Goal: Task Accomplishment & Management: Complete application form

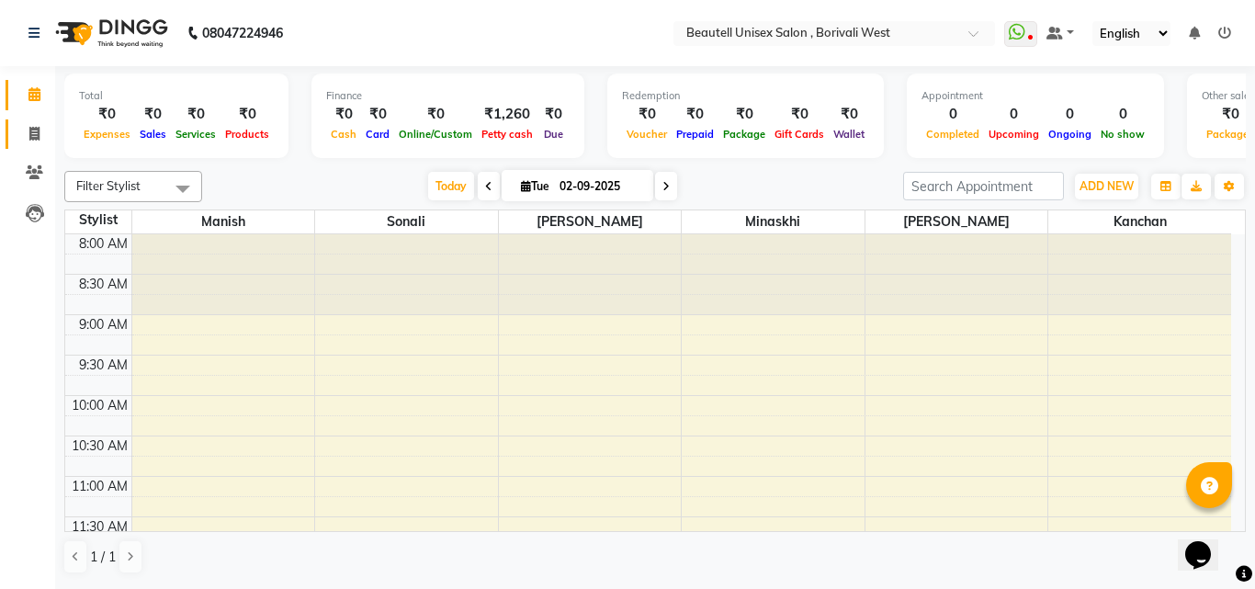
click at [34, 127] on icon at bounding box center [34, 134] width 10 height 14
select select "7692"
select select "service"
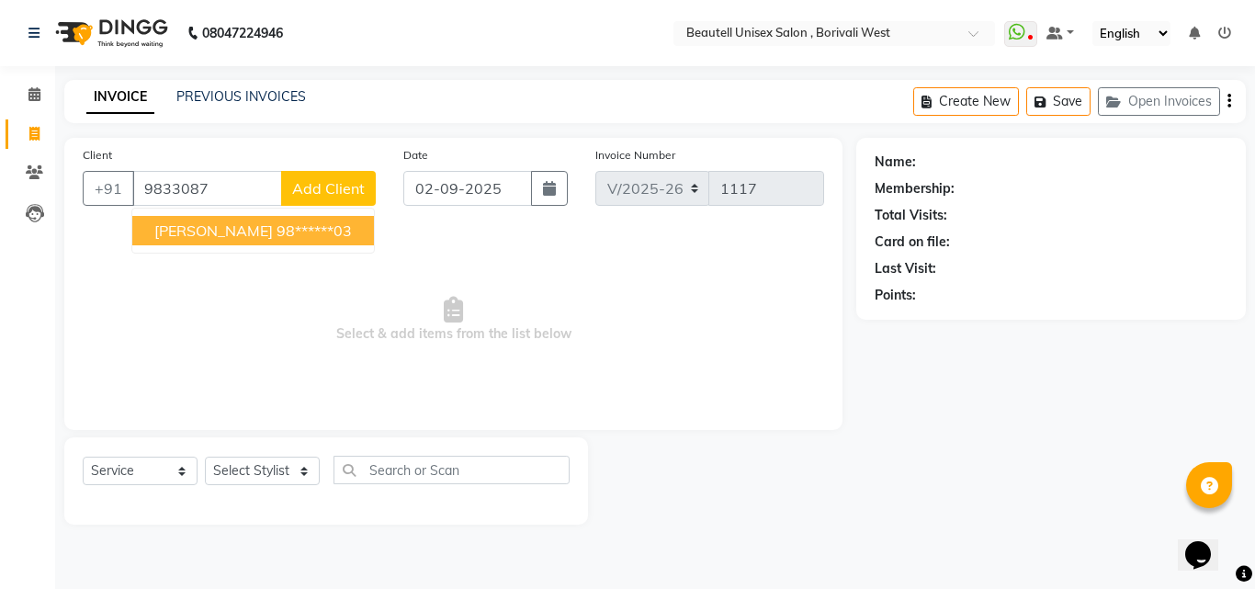
click at [156, 237] on span "[PERSON_NAME]" at bounding box center [213, 230] width 119 height 18
type input "98******03"
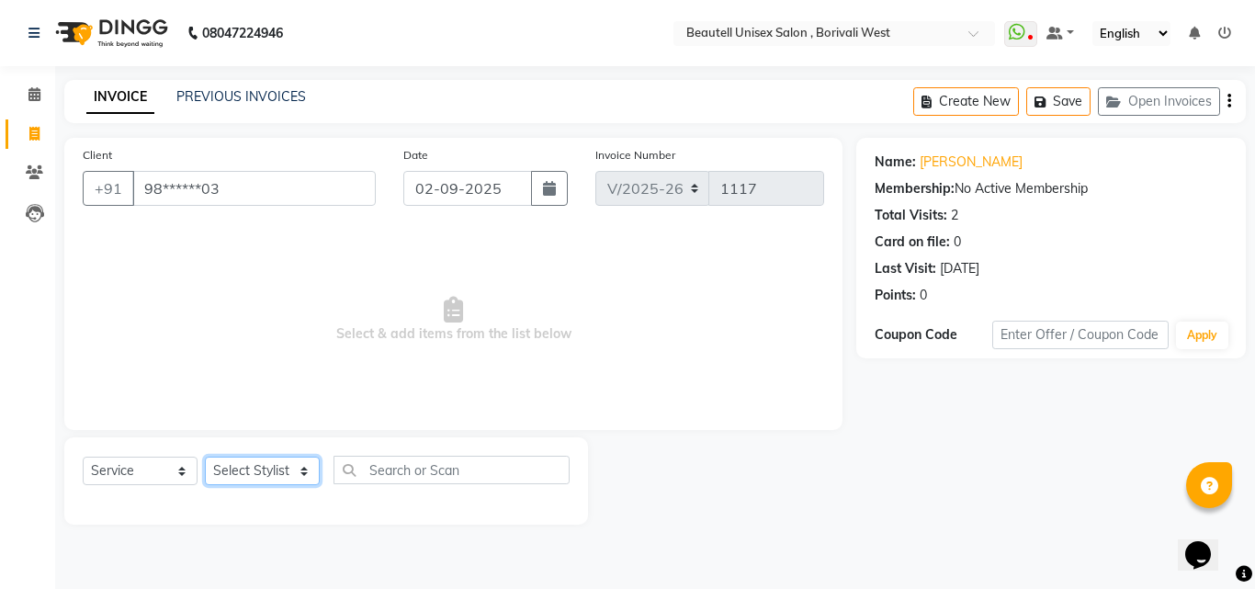
click at [304, 479] on select "Select Stylist [PERSON_NAME] [PERSON_NAME] [PERSON_NAME] [PERSON_NAME]" at bounding box center [262, 471] width 115 height 28
select select "68639"
click at [205, 457] on select "Select Stylist [PERSON_NAME] [PERSON_NAME] [PERSON_NAME] [PERSON_NAME]" at bounding box center [262, 471] width 115 height 28
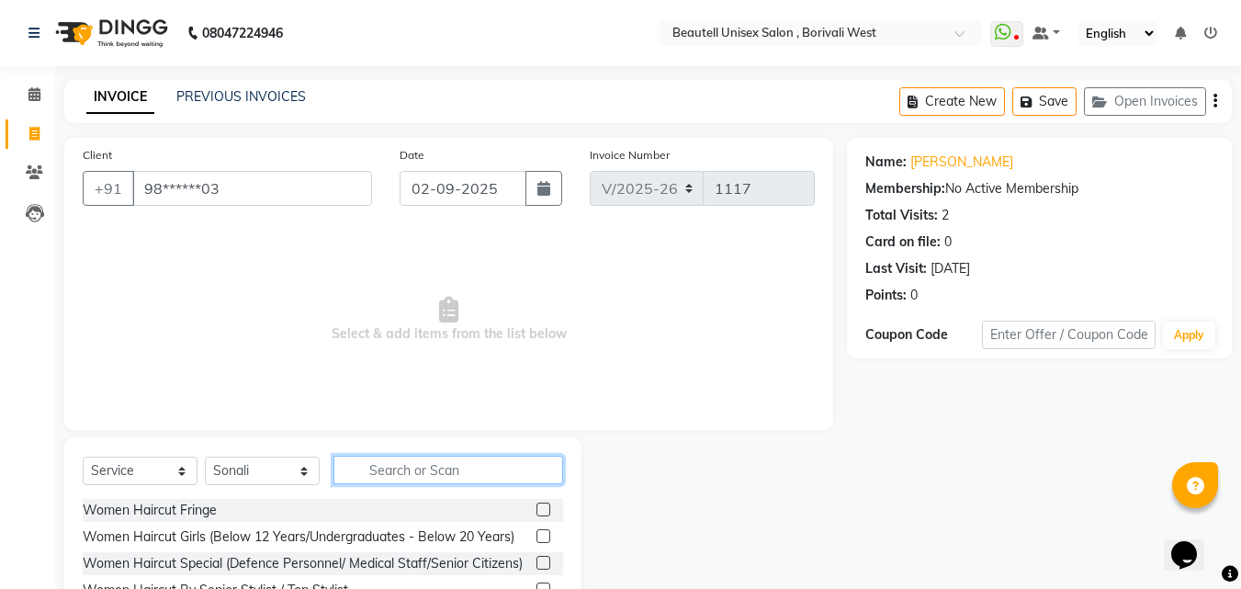
click at [361, 470] on input "text" at bounding box center [448, 470] width 230 height 28
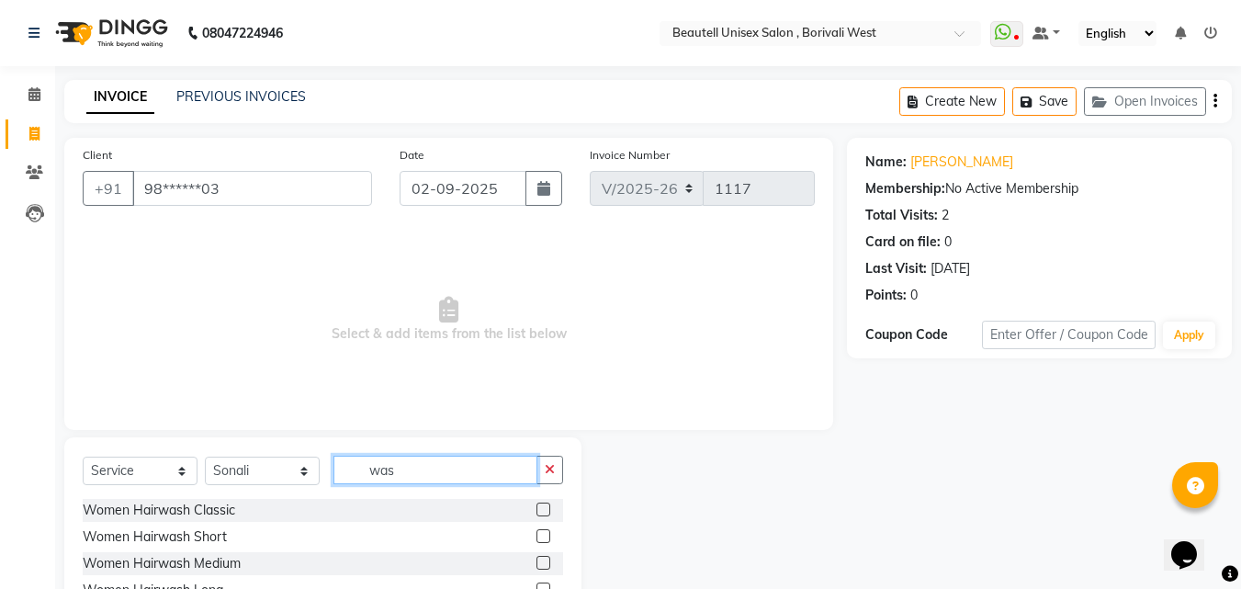
type input "was"
click at [537, 514] on label at bounding box center [544, 510] width 14 height 14
click at [537, 514] on input "checkbox" at bounding box center [543, 510] width 12 height 12
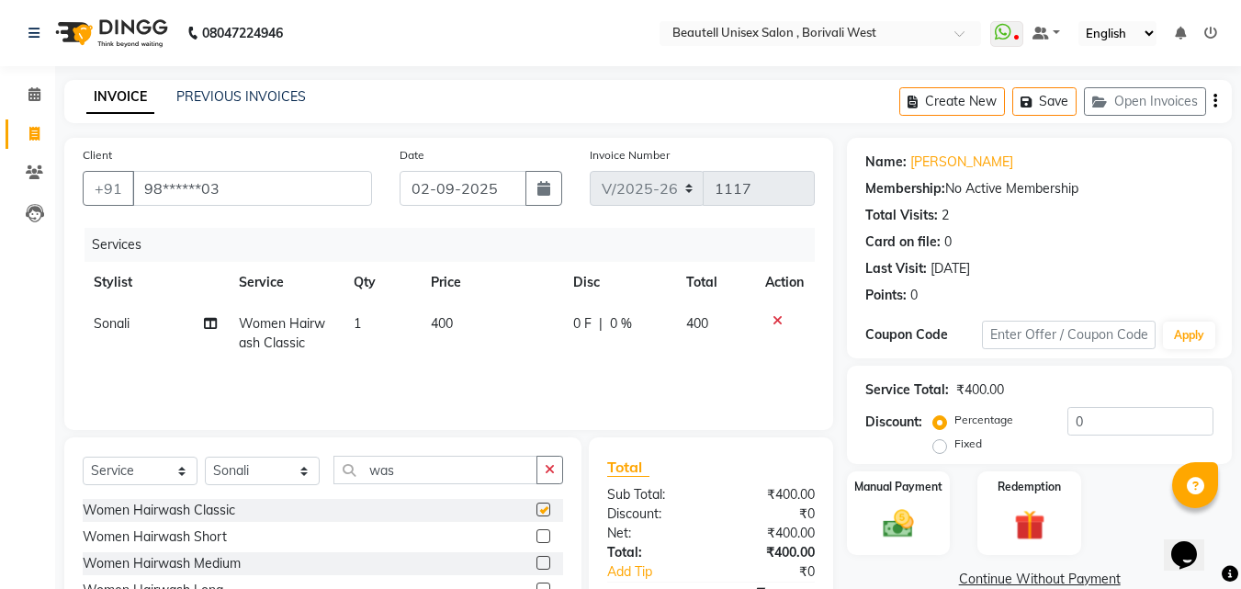
checkbox input "false"
click at [477, 321] on td "400" at bounding box center [491, 333] width 142 height 61
select select "68639"
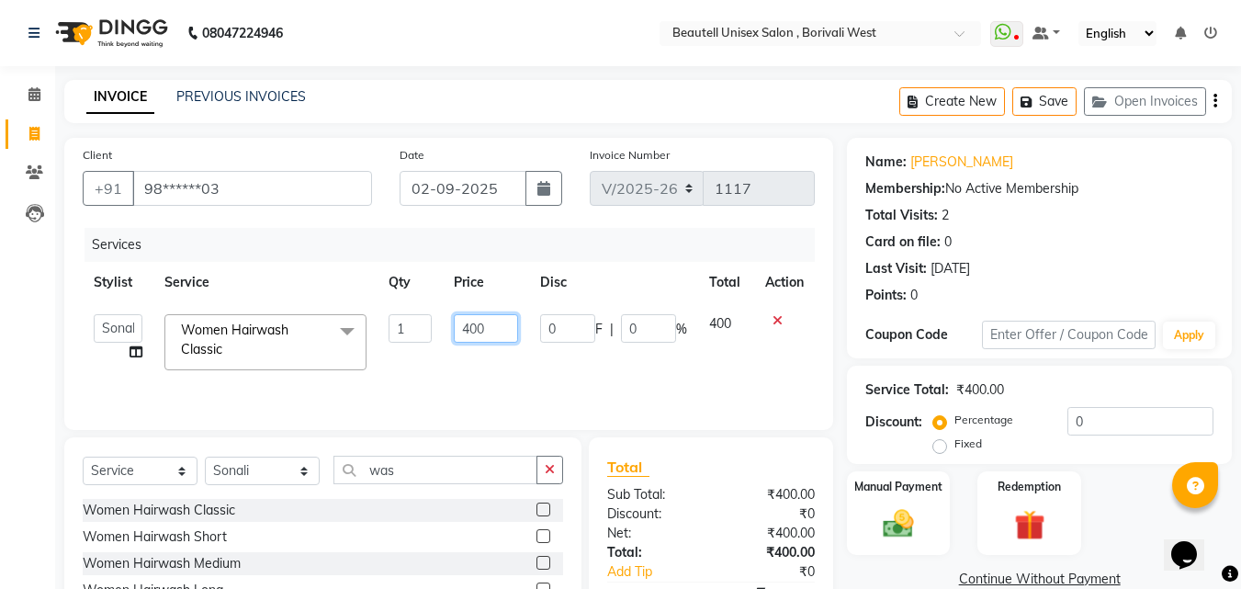
click at [495, 328] on input "400" at bounding box center [485, 328] width 63 height 28
type input "4"
type input "300"
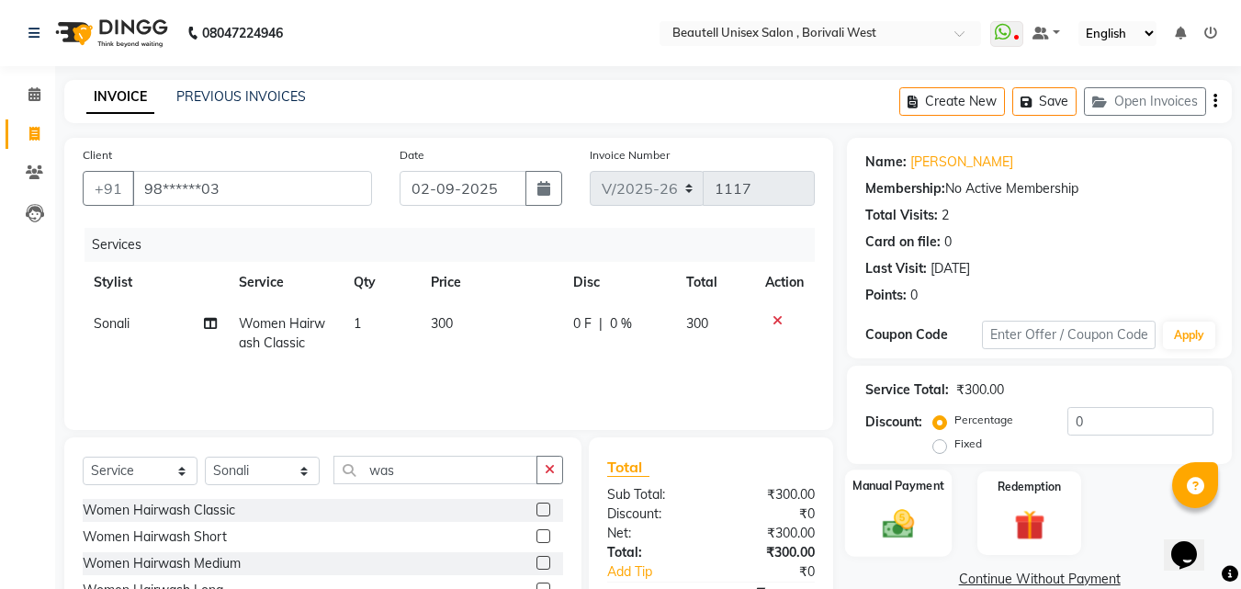
click at [926, 508] on div "Manual Payment" at bounding box center [898, 512] width 107 height 87
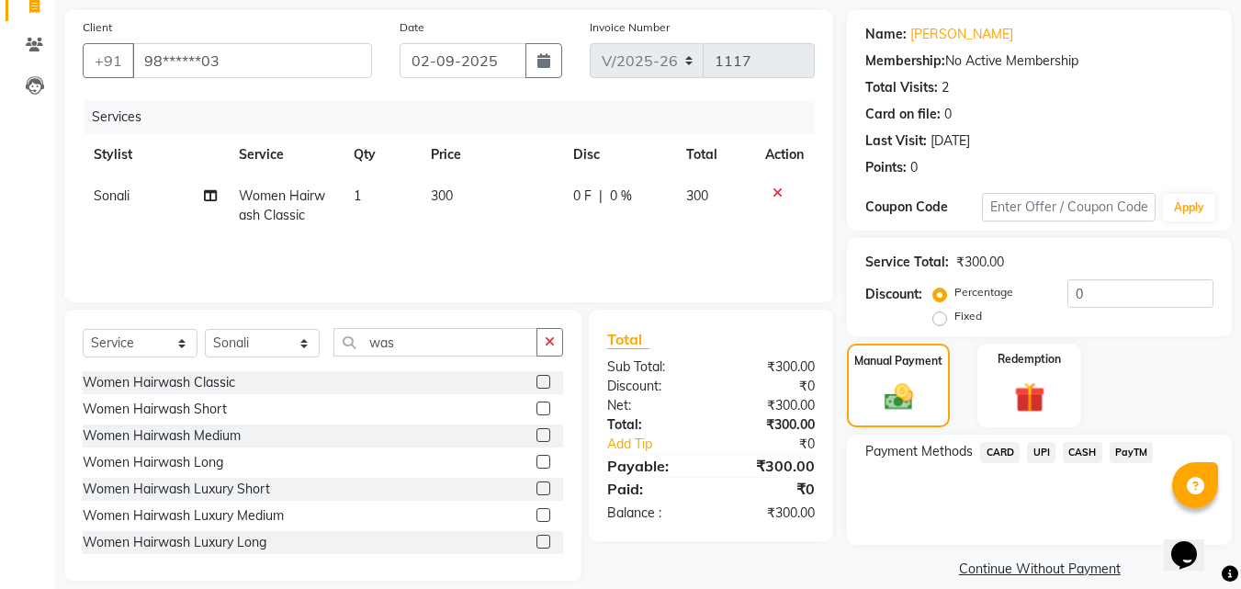
scroll to position [147, 0]
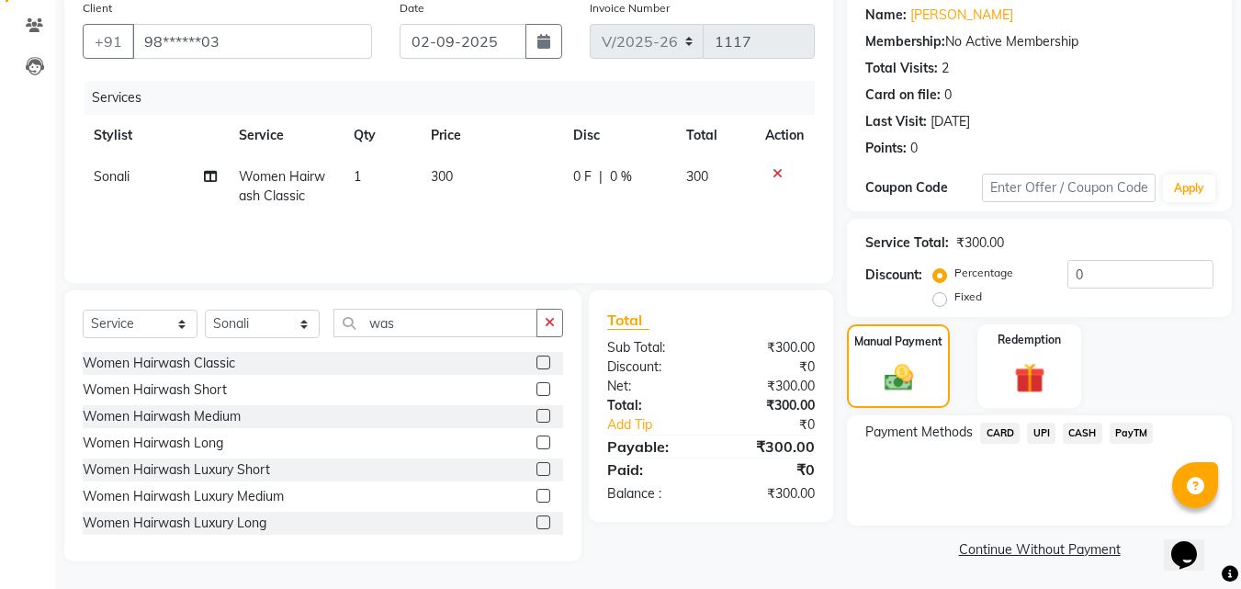
click at [1079, 438] on span "CASH" at bounding box center [1083, 433] width 40 height 21
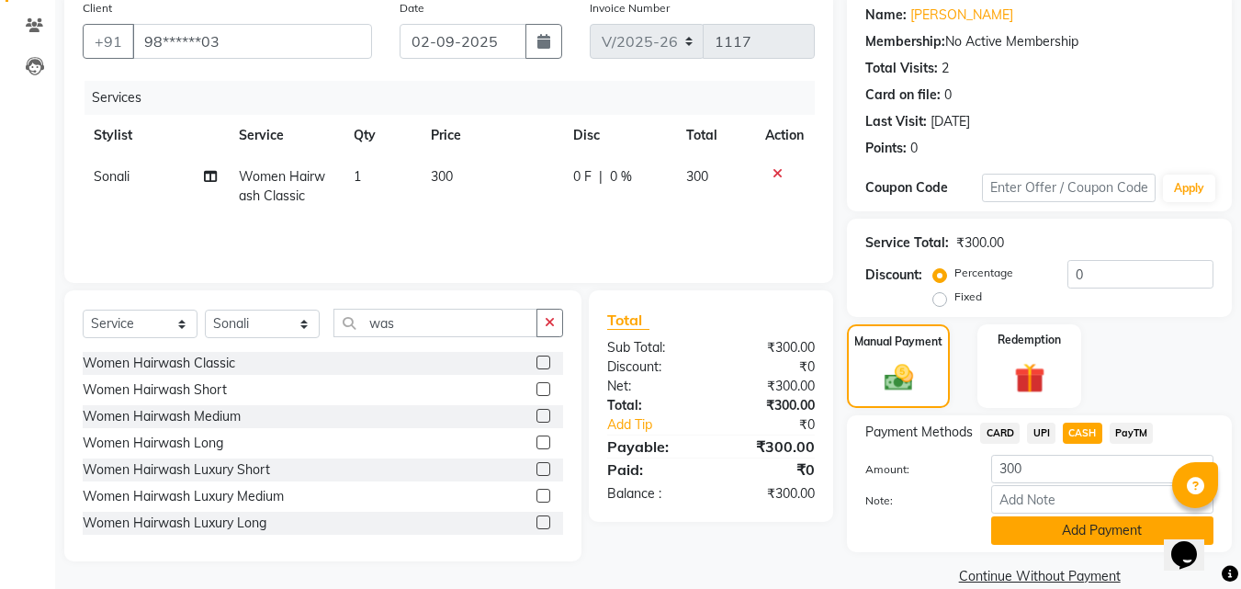
click at [1077, 521] on button "Add Payment" at bounding box center [1102, 530] width 222 height 28
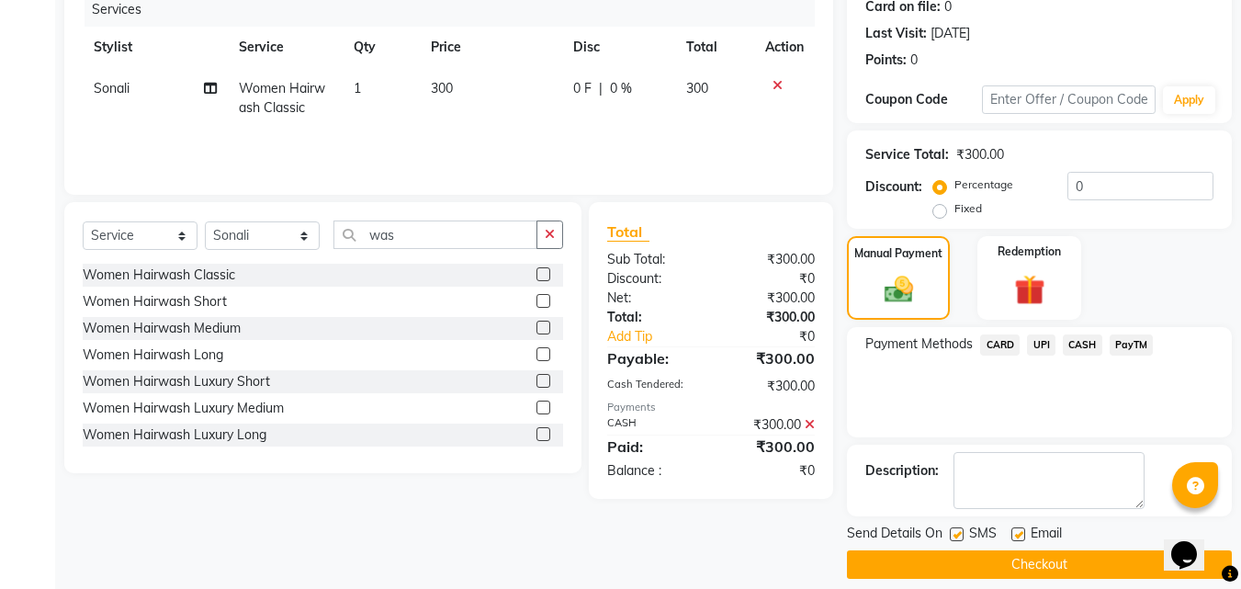
scroll to position [253, 0]
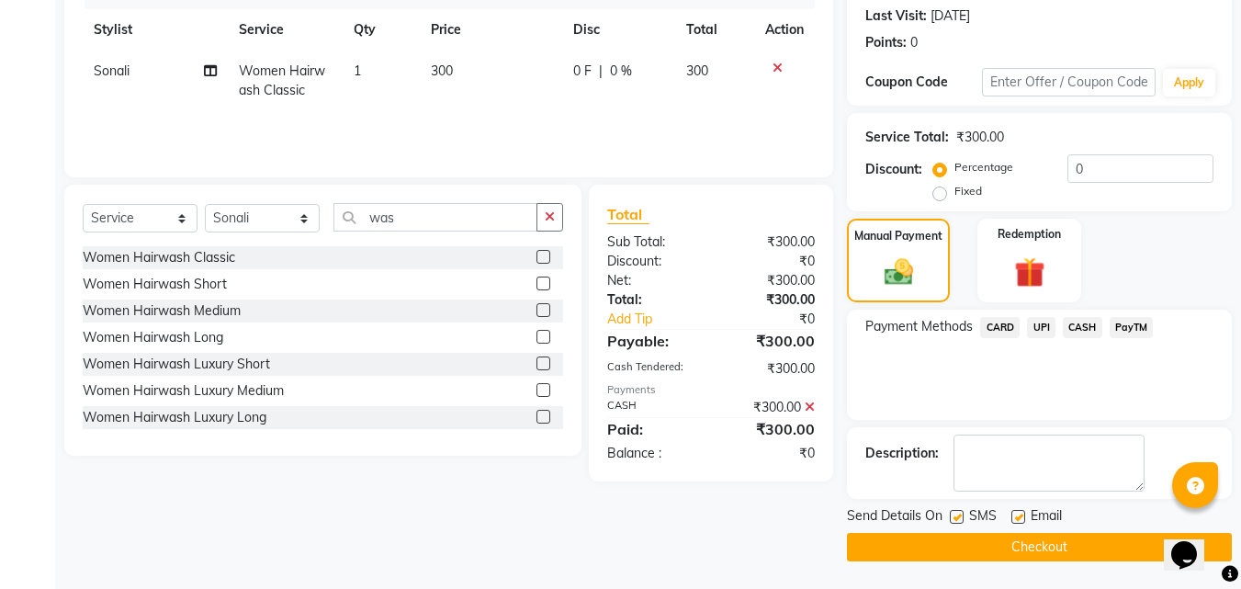
click at [958, 519] on label at bounding box center [957, 517] width 14 height 14
click at [958, 519] on input "checkbox" at bounding box center [956, 518] width 12 height 12
checkbox input "false"
click at [1009, 549] on button "Checkout" at bounding box center [1039, 547] width 385 height 28
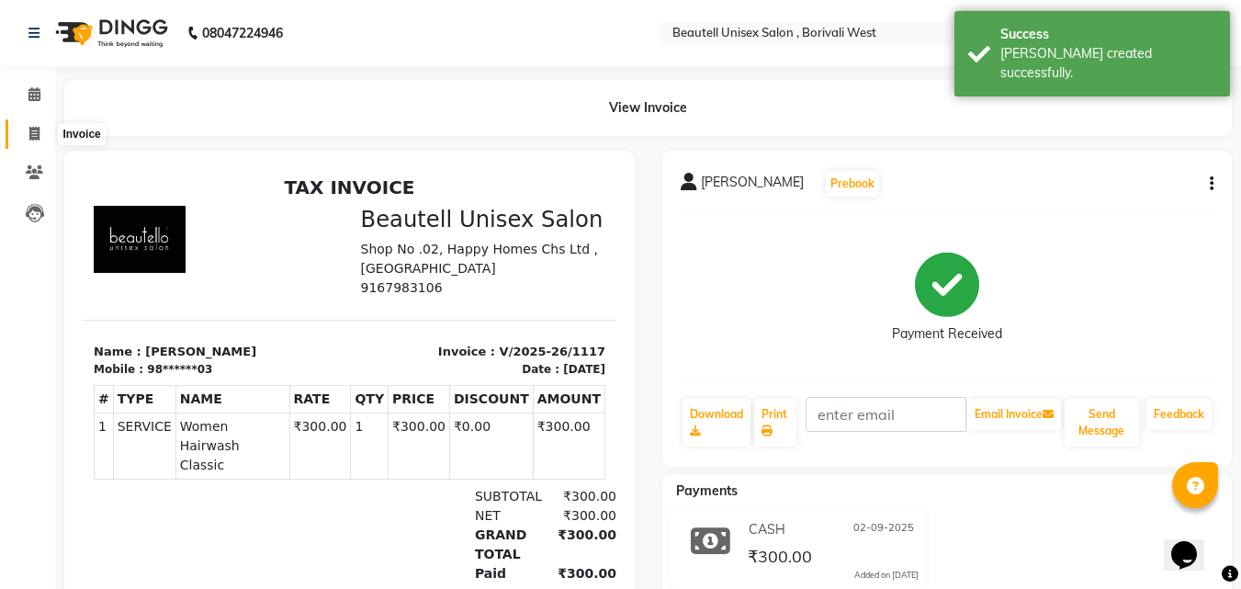
click at [32, 128] on icon at bounding box center [34, 134] width 10 height 14
select select "service"
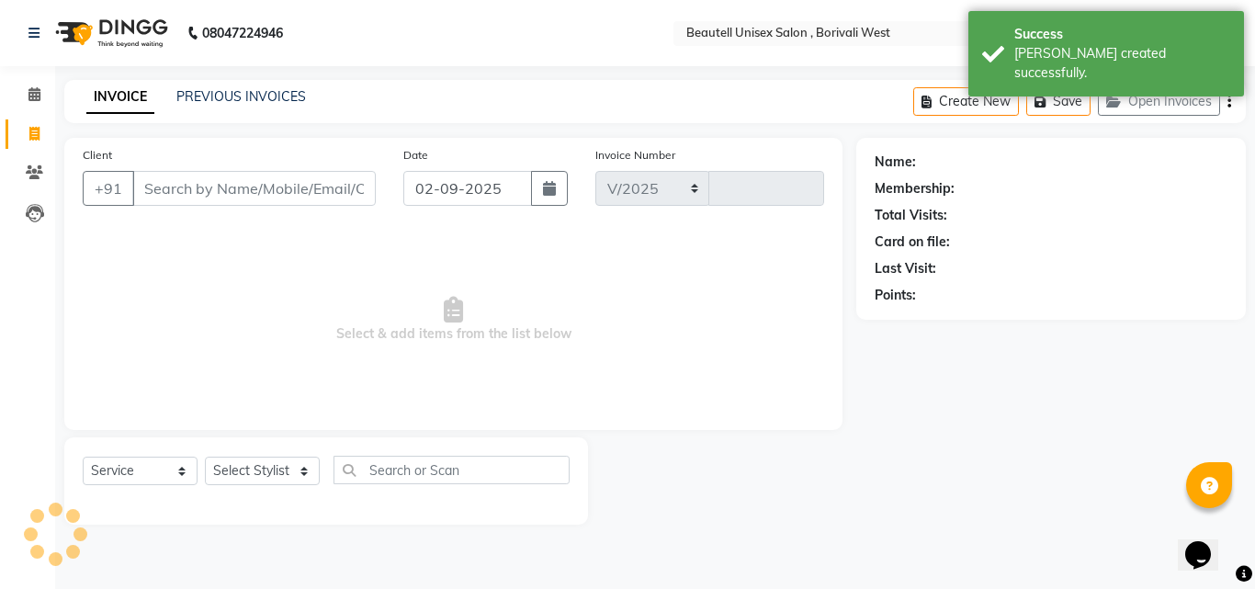
select select "7692"
type input "1118"
click at [145, 195] on input "Client" at bounding box center [253, 188] width 243 height 35
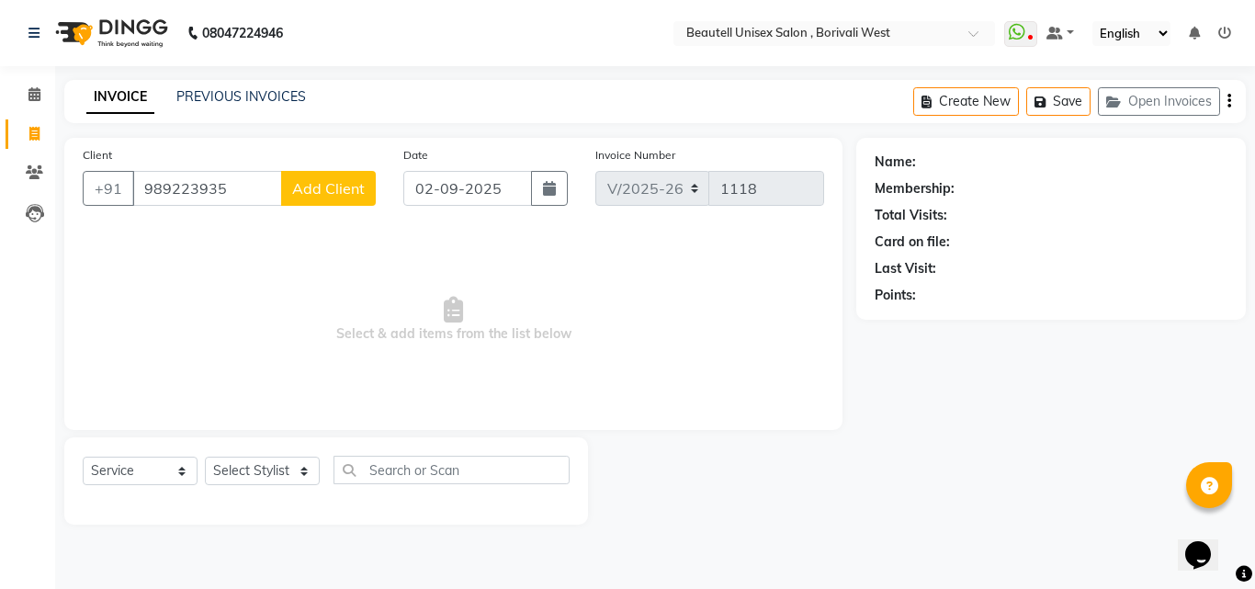
click at [197, 206] on div "Client [PHONE_NUMBER] Add Client" at bounding box center [229, 182] width 321 height 75
click at [206, 189] on input "989223935" at bounding box center [207, 188] width 150 height 35
type input "9892239235"
click at [345, 187] on span "Add Client" at bounding box center [328, 188] width 73 height 18
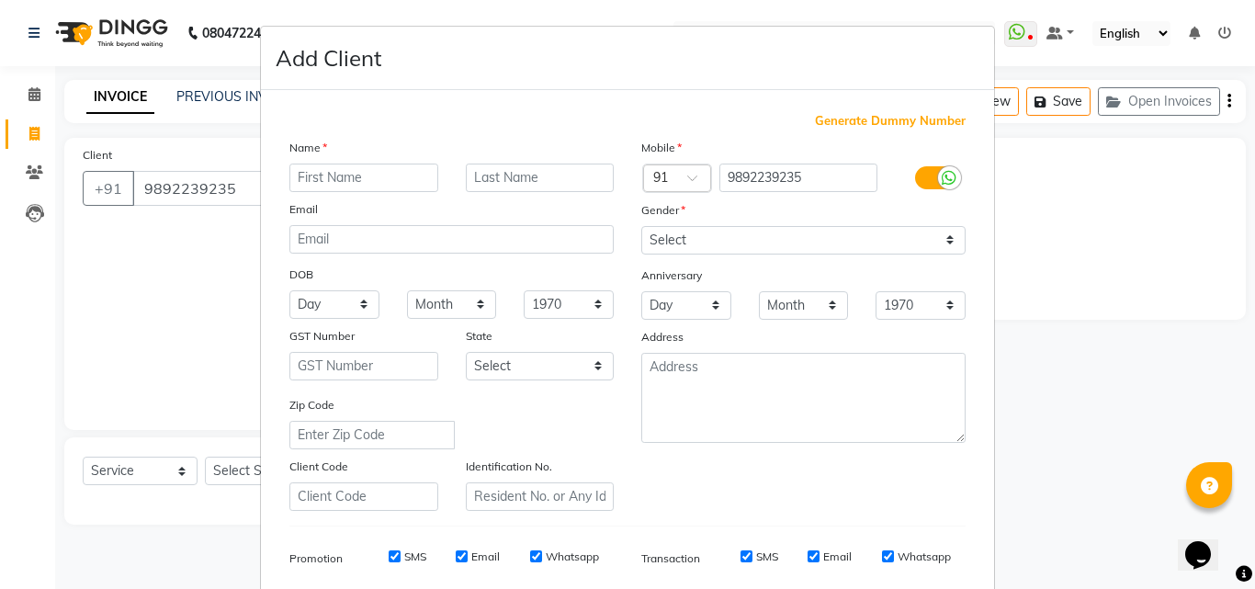
click at [289, 170] on input "text" at bounding box center [363, 178] width 149 height 28
type input "Reena"
click at [466, 175] on input "text" at bounding box center [540, 178] width 149 height 28
type input "Rane"
click at [945, 239] on select "Select [DEMOGRAPHIC_DATA] [DEMOGRAPHIC_DATA] Other Prefer Not To Say" at bounding box center [803, 240] width 324 height 28
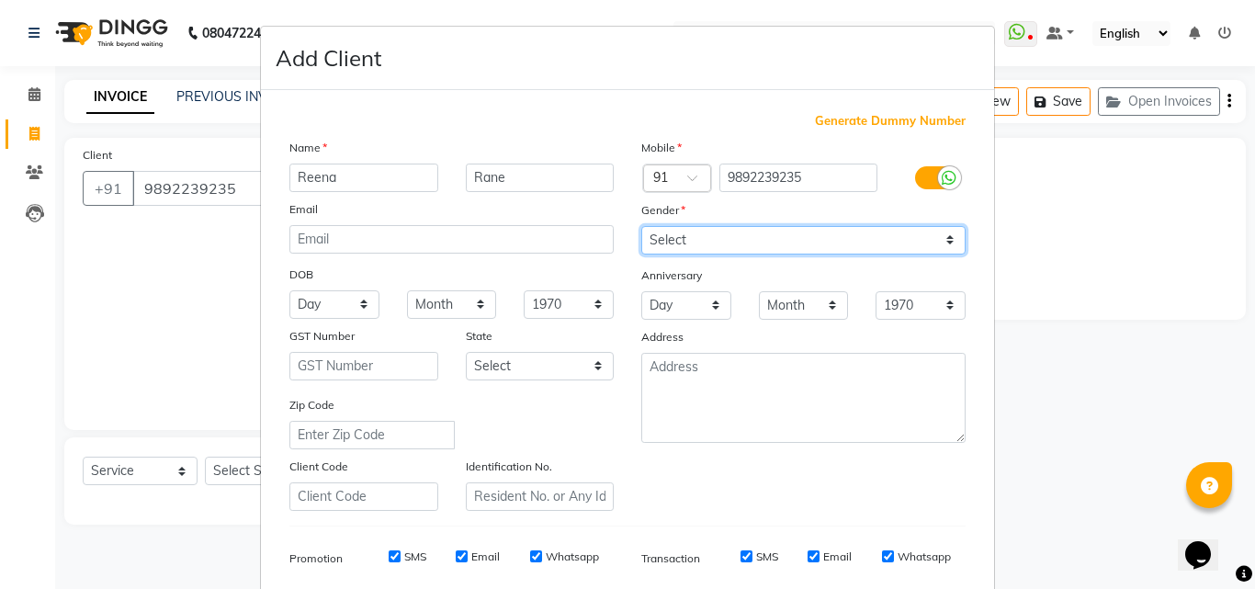
select select "[DEMOGRAPHIC_DATA]"
click at [641, 226] on select "Select [DEMOGRAPHIC_DATA] [DEMOGRAPHIC_DATA] Other Prefer Not To Say" at bounding box center [803, 240] width 324 height 28
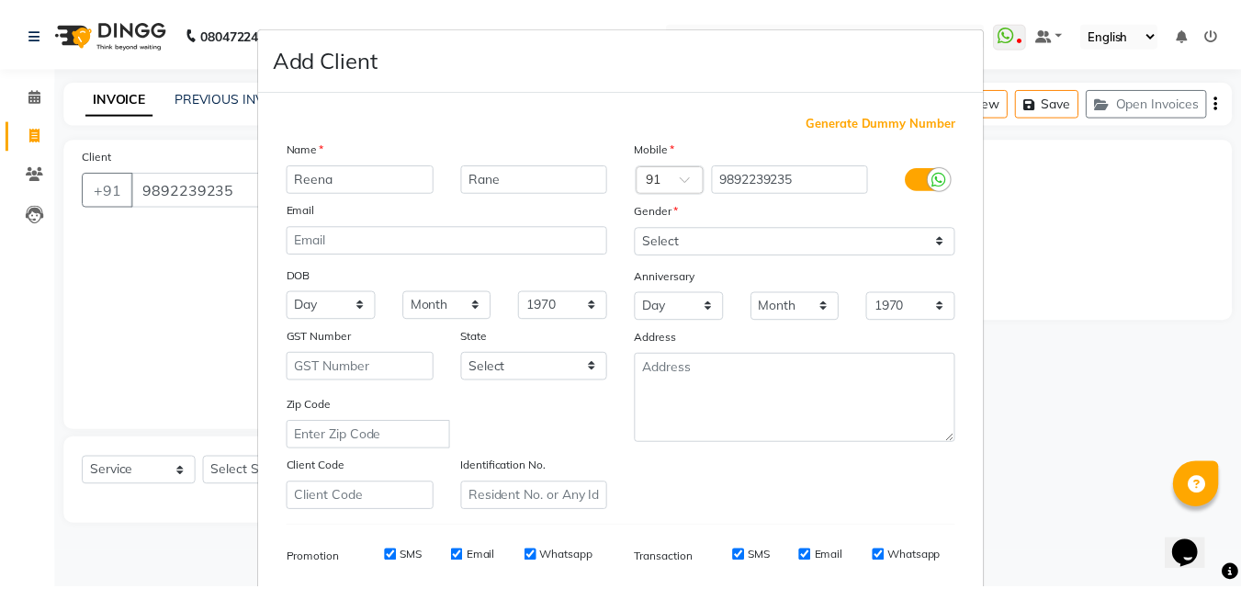
scroll to position [259, 0]
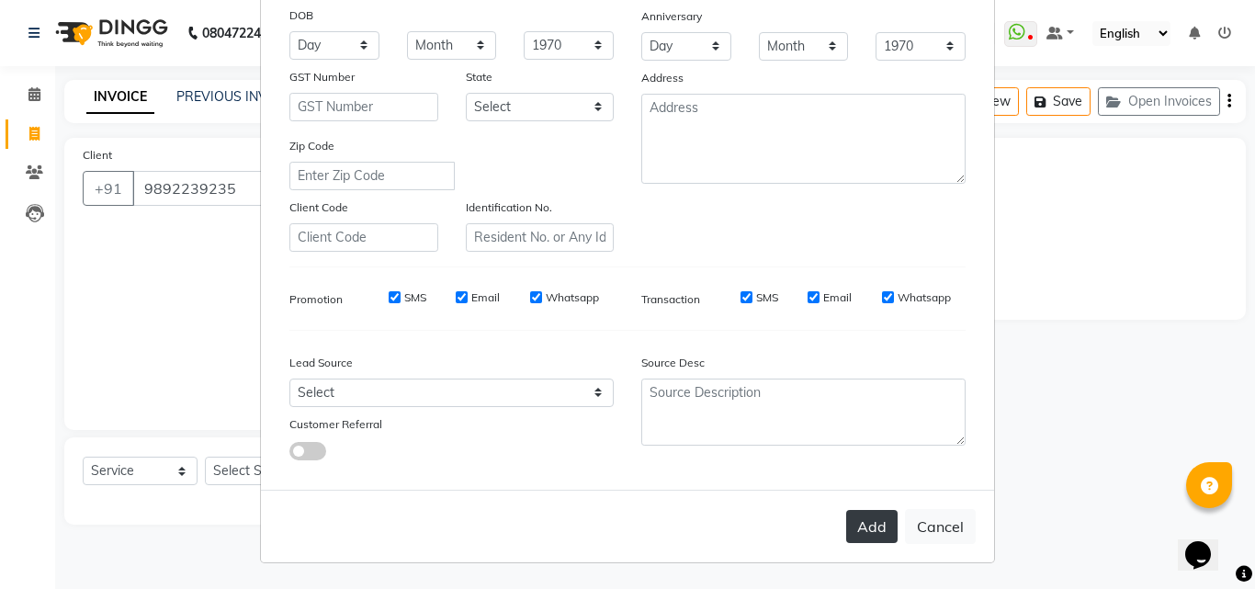
click at [872, 524] on button "Add" at bounding box center [871, 526] width 51 height 33
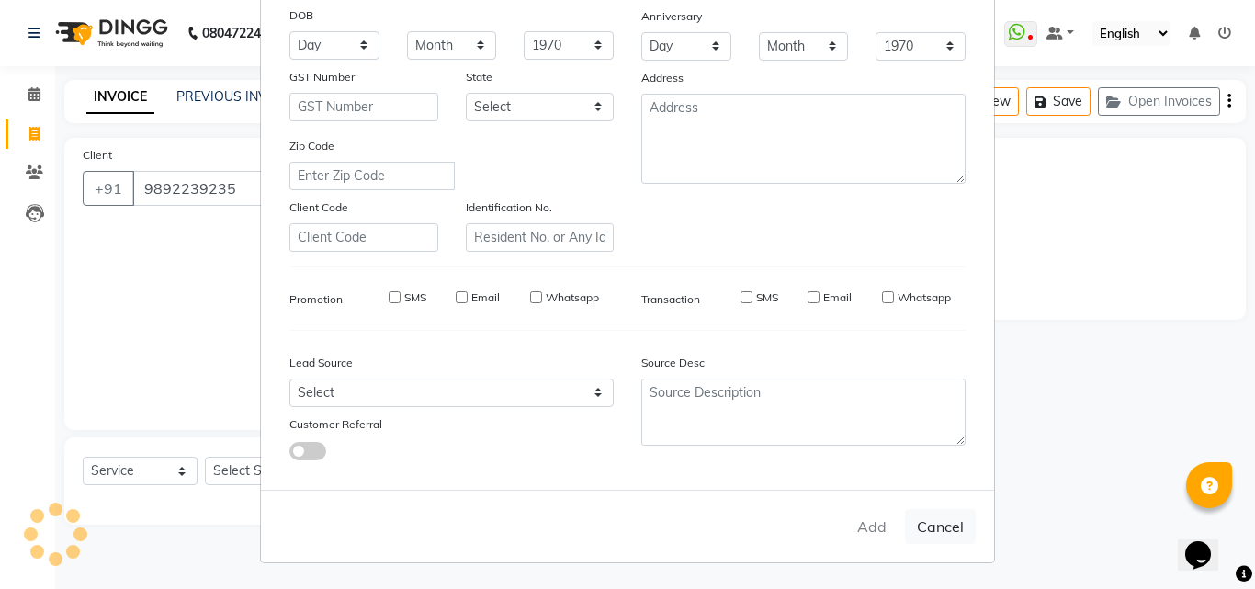
type input "98******35"
select select
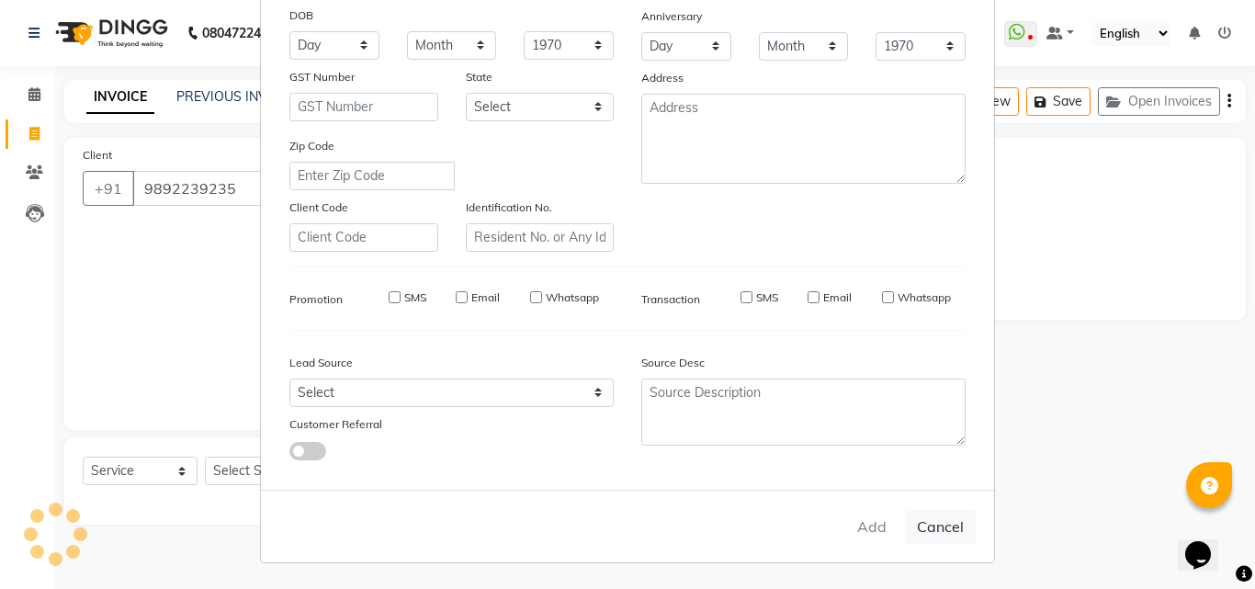
select select
checkbox input "false"
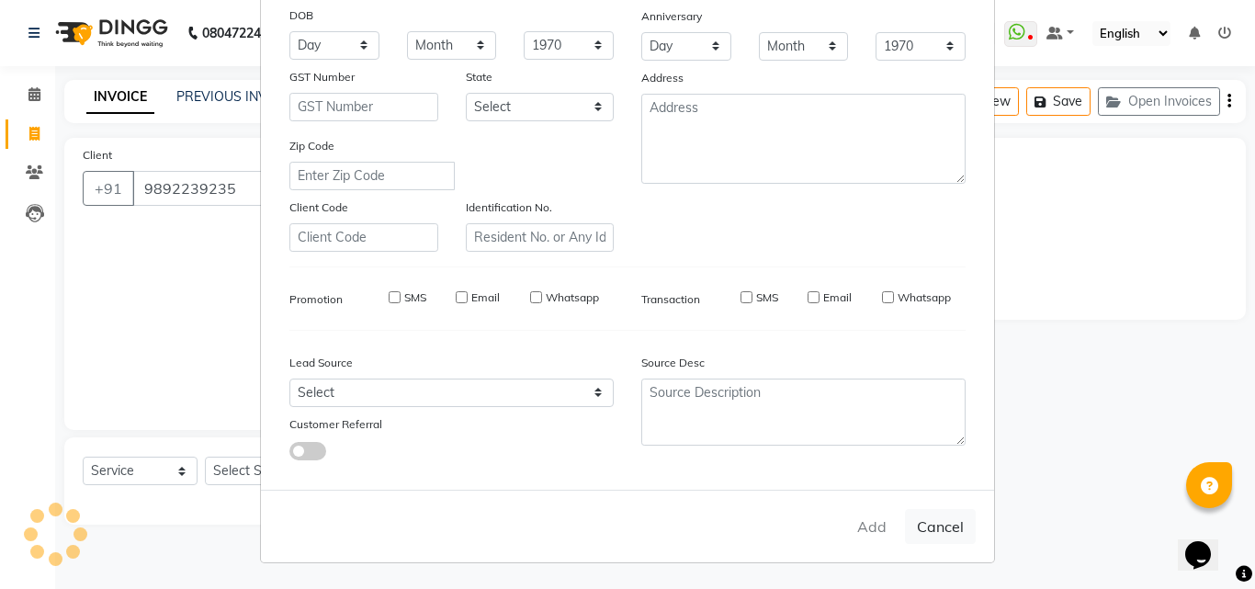
checkbox input "false"
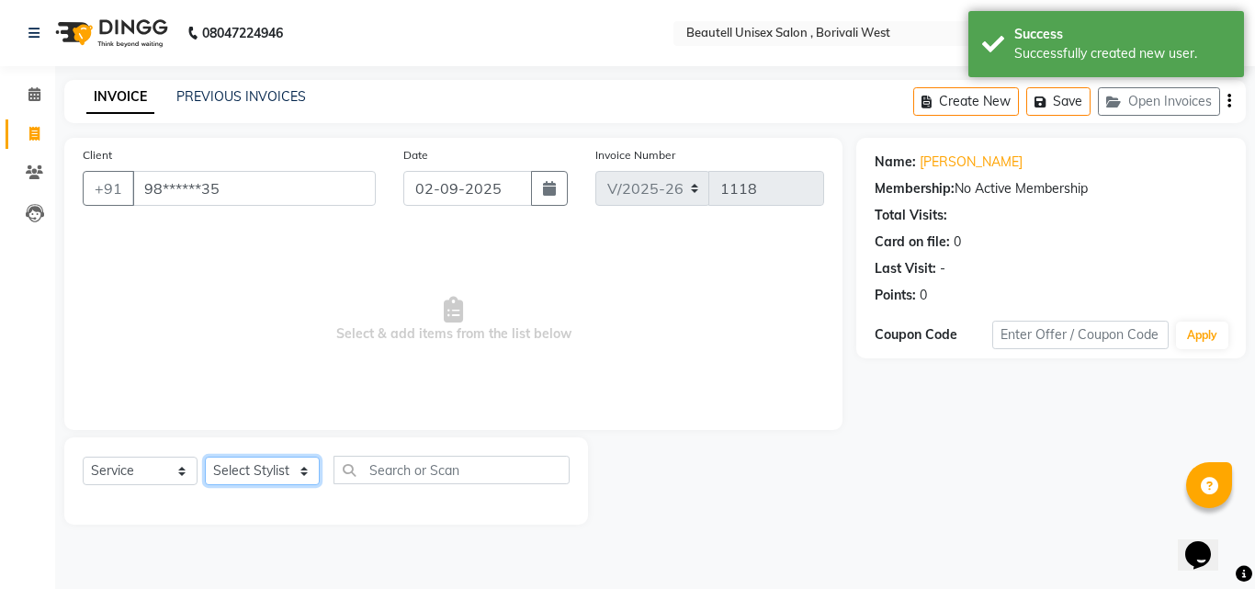
click at [302, 471] on select "Select Stylist [PERSON_NAME] [PERSON_NAME] [PERSON_NAME] [PERSON_NAME]" at bounding box center [262, 471] width 115 height 28
select select "68639"
click at [205, 457] on select "Select Stylist [PERSON_NAME] [PERSON_NAME] [PERSON_NAME] [PERSON_NAME]" at bounding box center [262, 471] width 115 height 28
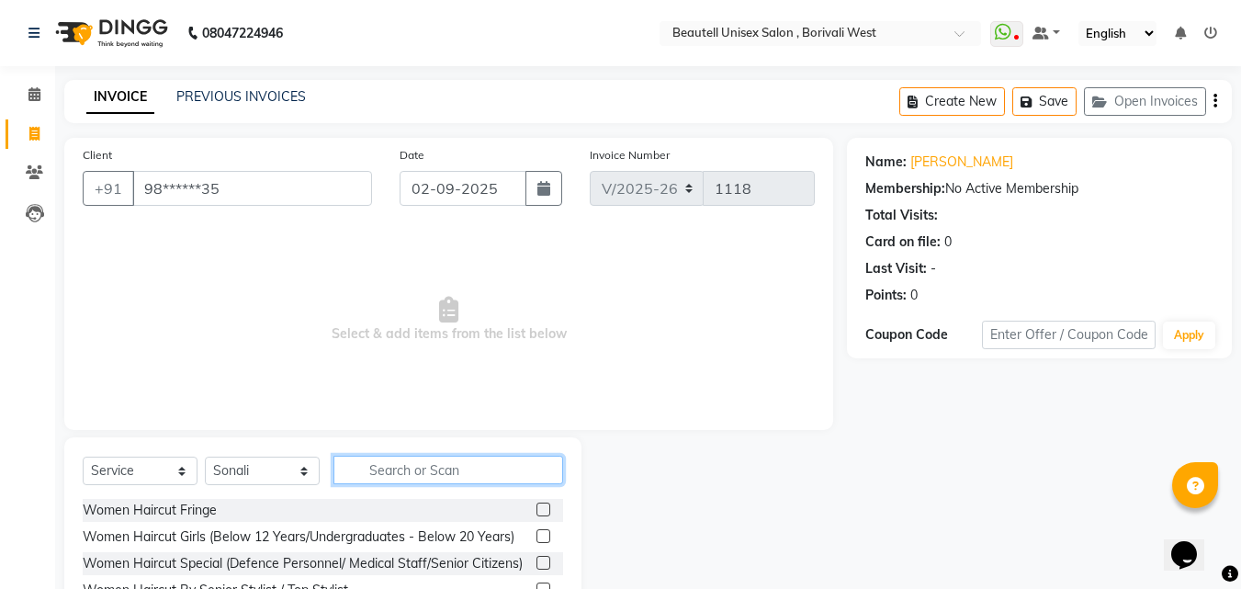
click at [365, 469] on input "text" at bounding box center [448, 470] width 230 height 28
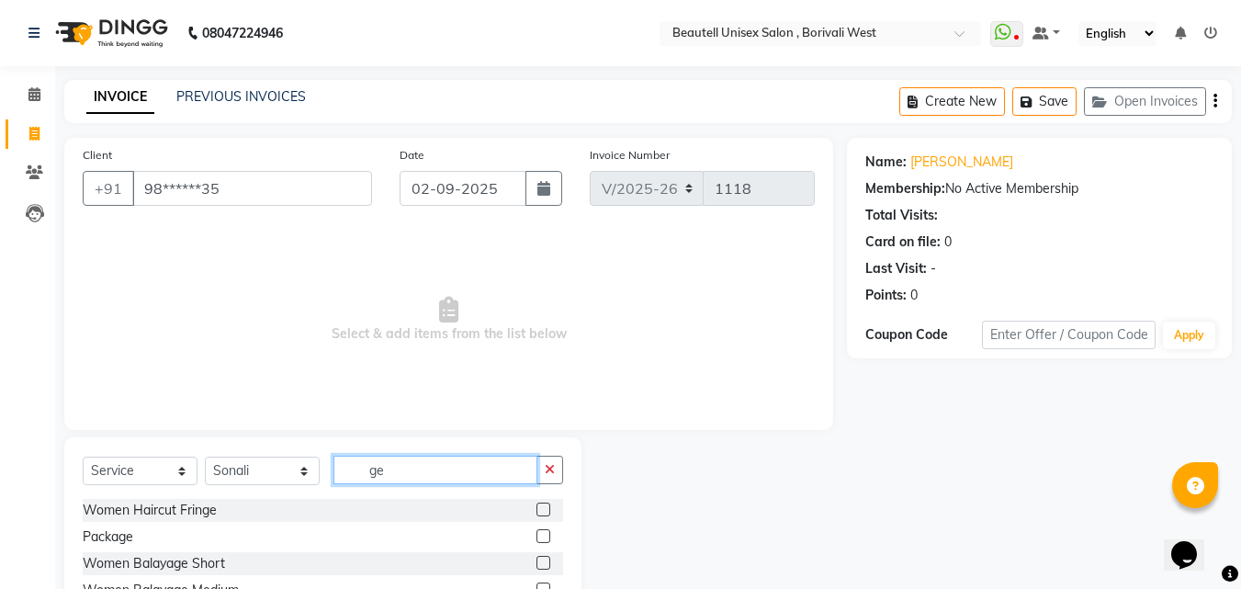
type input "g"
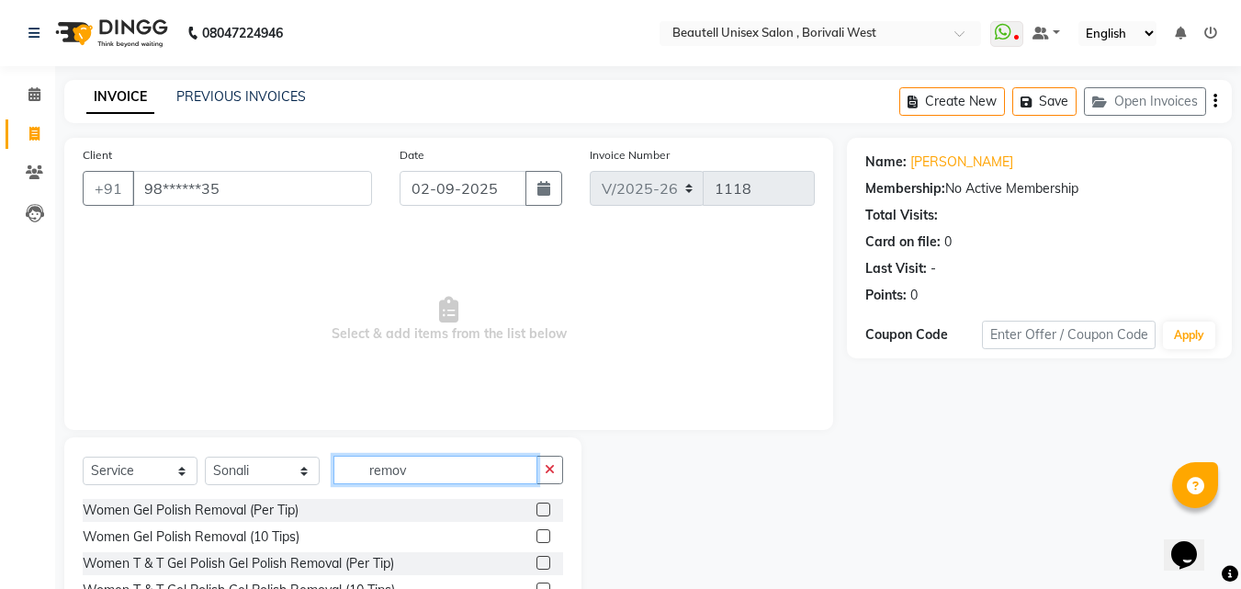
type input "remov"
click at [545, 562] on label at bounding box center [544, 563] width 14 height 14
click at [545, 562] on input "checkbox" at bounding box center [543, 564] width 12 height 12
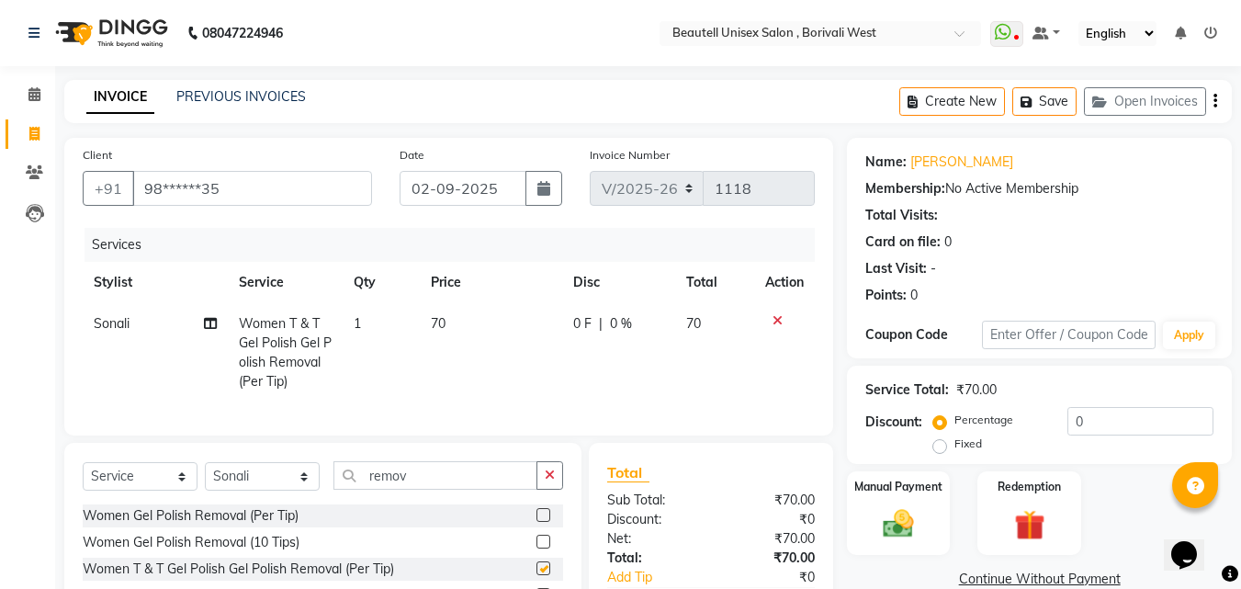
checkbox input "false"
click at [543, 522] on label at bounding box center [544, 515] width 14 height 14
click at [543, 522] on input "checkbox" at bounding box center [543, 516] width 12 height 12
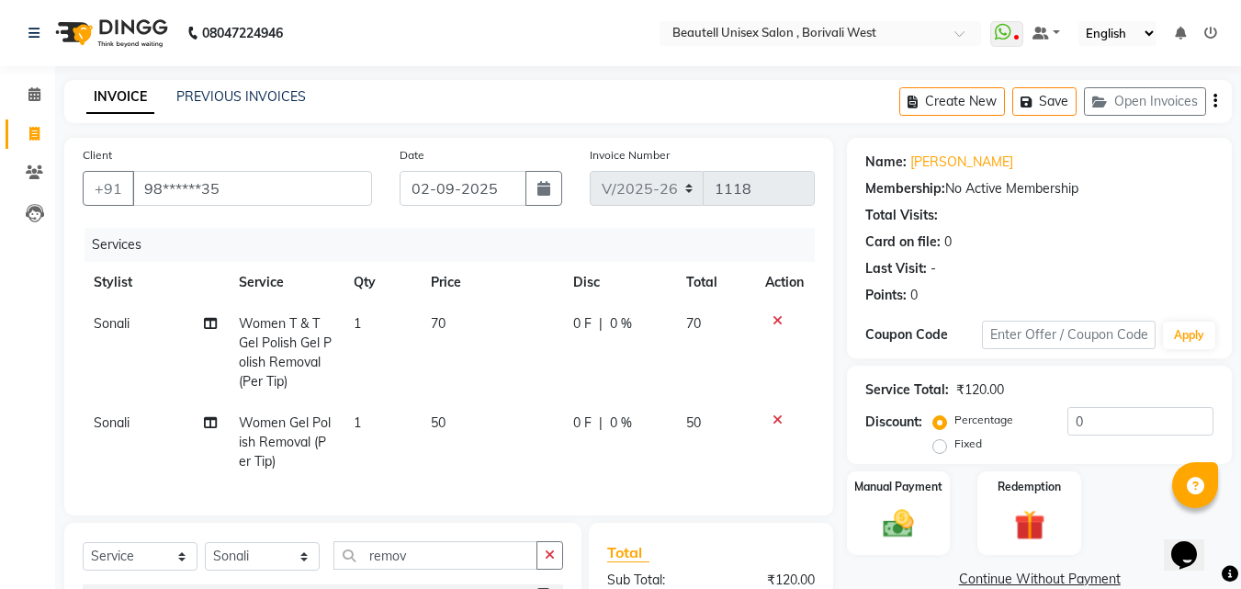
checkbox input "false"
click at [776, 317] on icon at bounding box center [778, 320] width 10 height 13
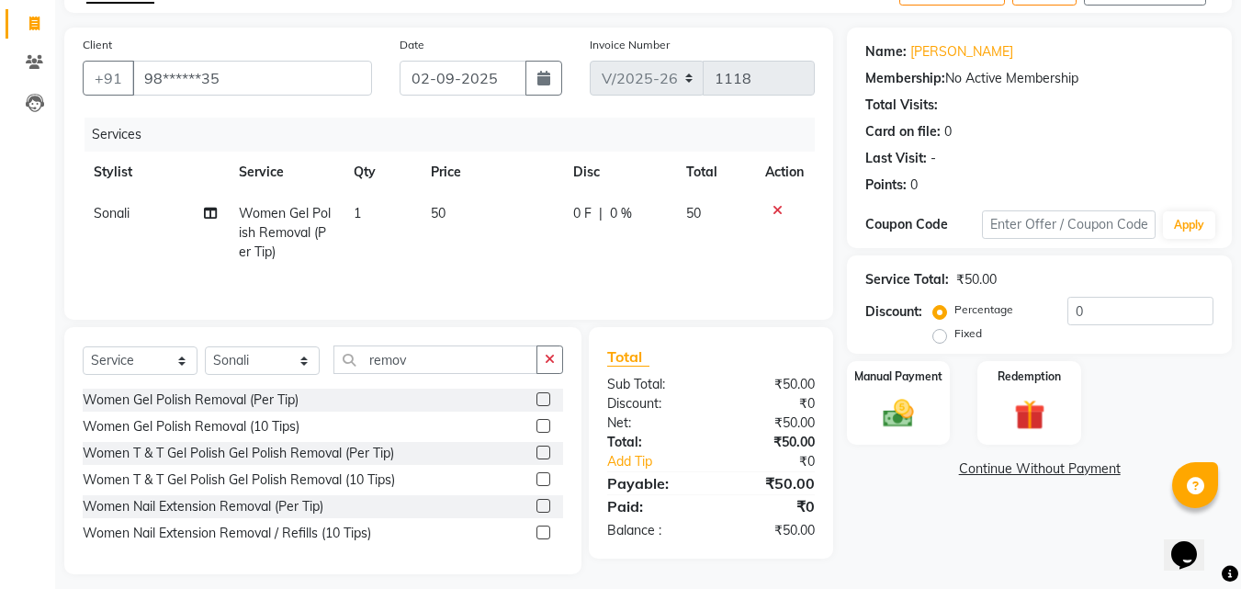
scroll to position [123, 0]
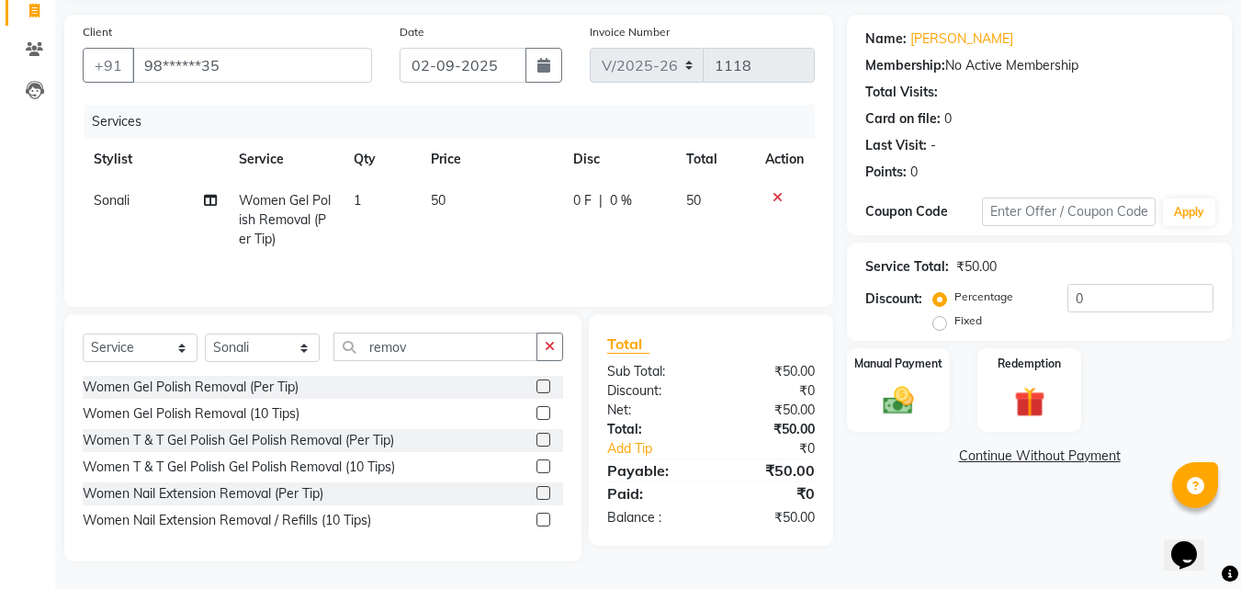
click at [545, 492] on label at bounding box center [544, 493] width 14 height 14
click at [545, 492] on input "checkbox" at bounding box center [543, 494] width 12 height 12
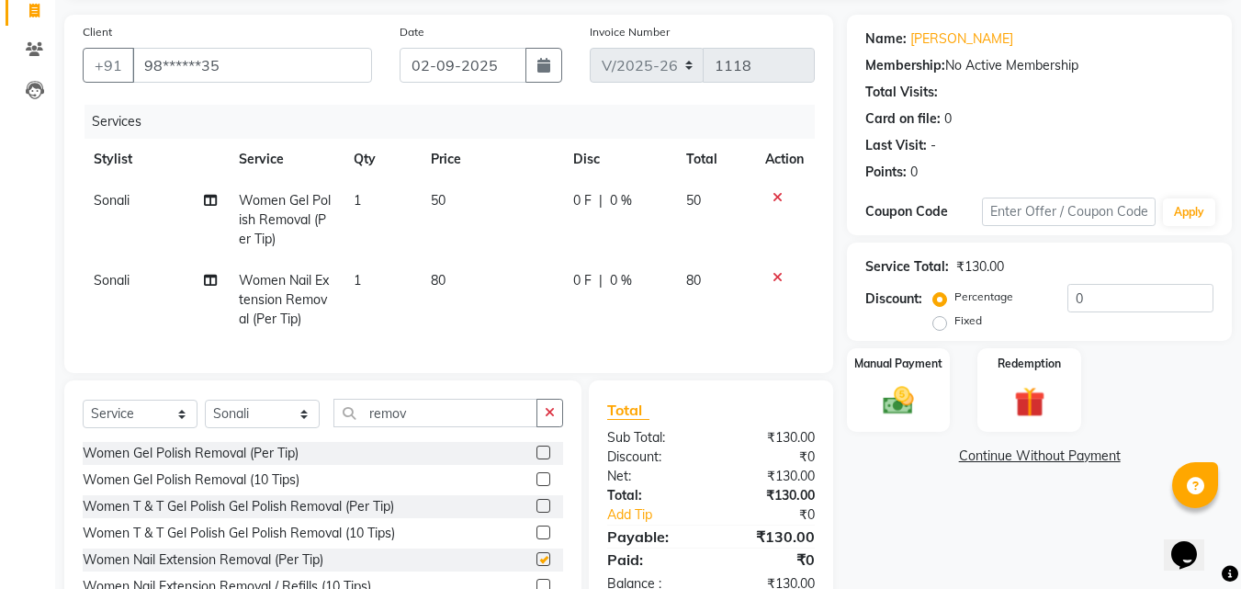
checkbox input "false"
click at [461, 203] on td "50" at bounding box center [491, 220] width 142 height 80
select select "68639"
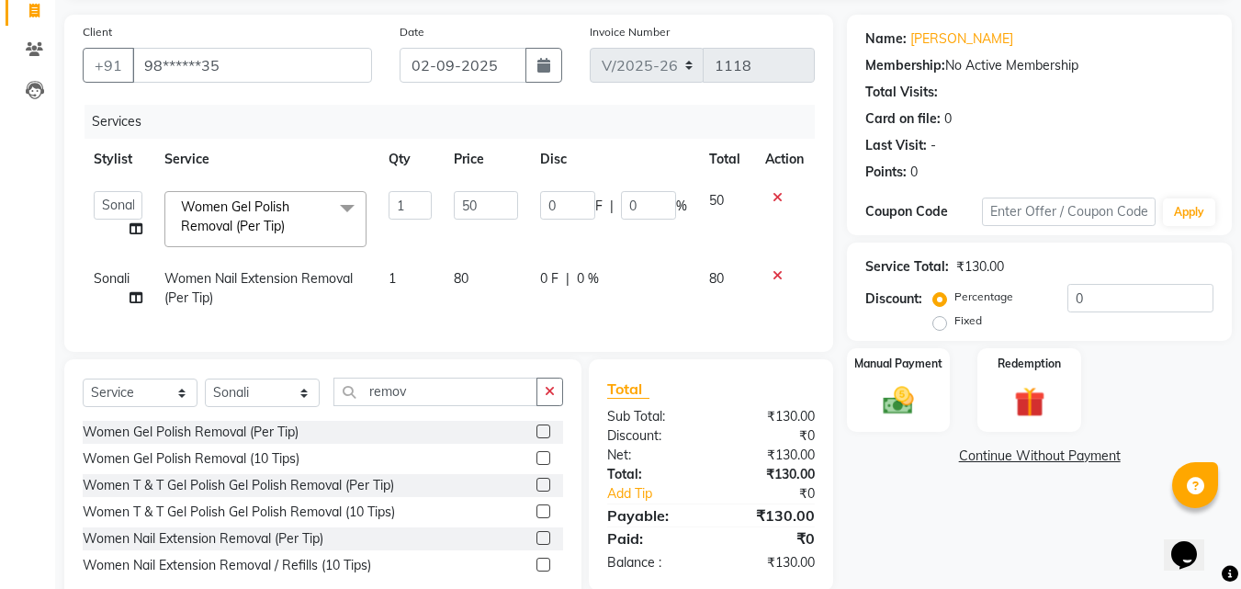
click at [776, 199] on icon at bounding box center [778, 197] width 10 height 13
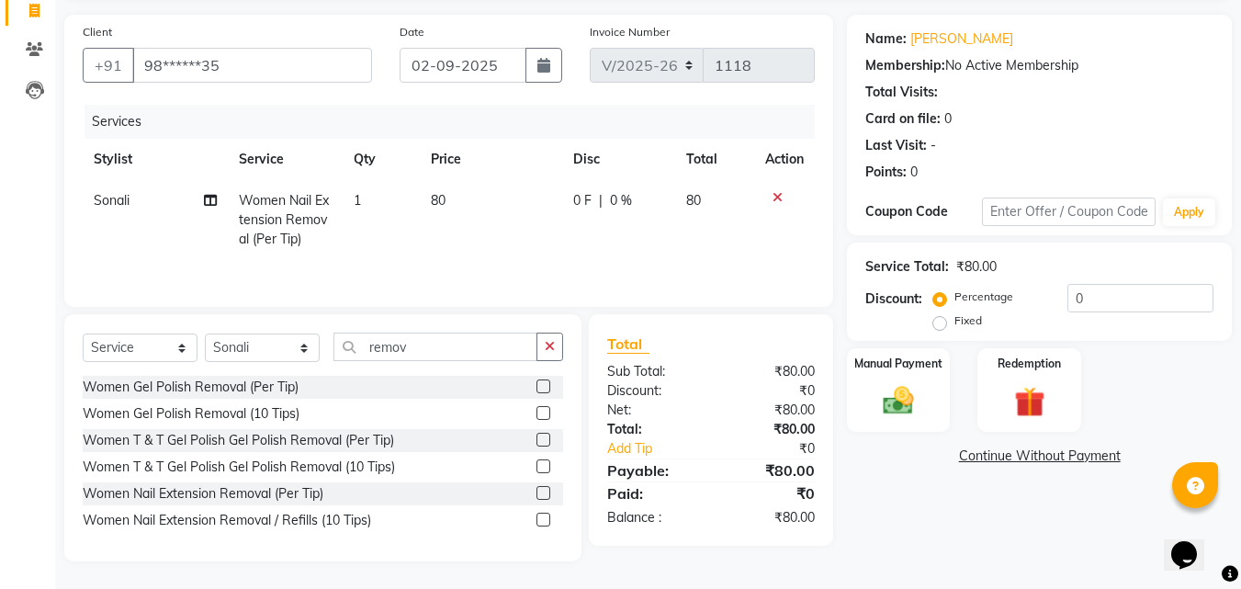
click at [466, 189] on td "80" at bounding box center [491, 220] width 142 height 80
select select "68639"
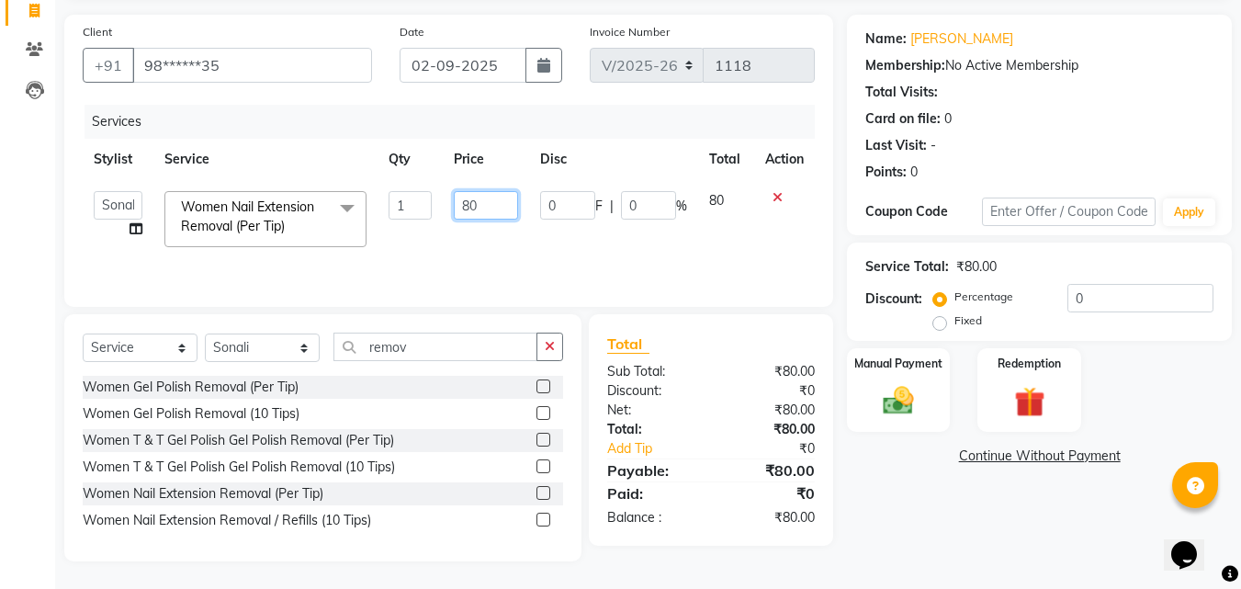
click at [484, 207] on input "80" at bounding box center [485, 205] width 63 height 28
type input "8"
click at [513, 201] on input "400" at bounding box center [485, 205] width 63 height 28
click at [488, 204] on input "400" at bounding box center [485, 205] width 63 height 28
type input "4"
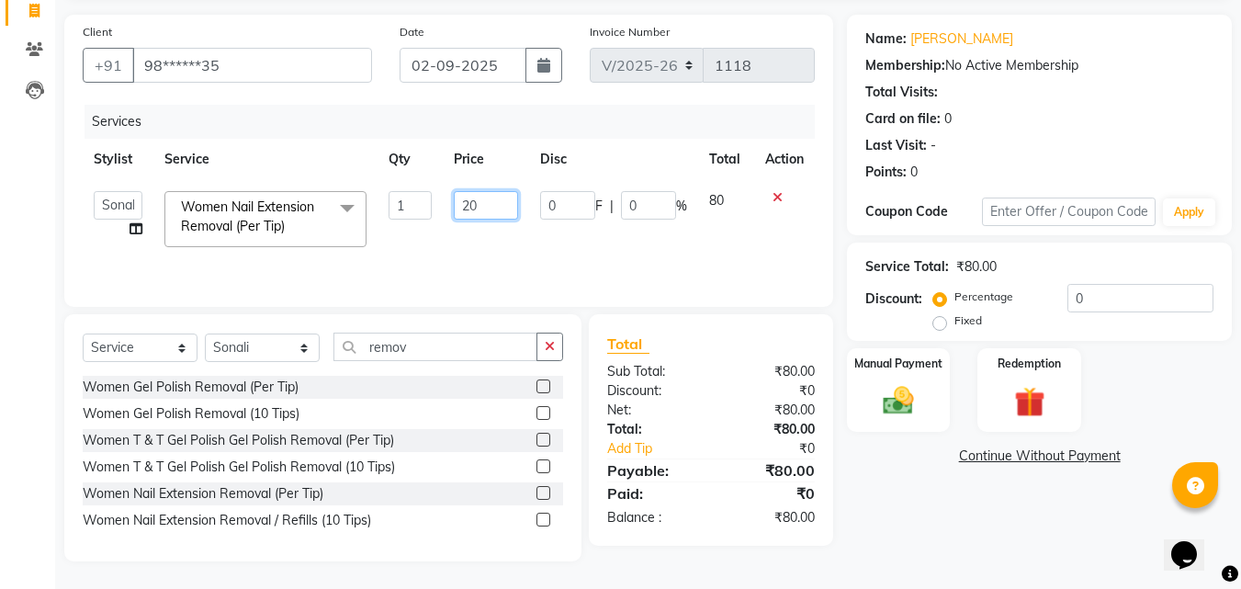
type input "200"
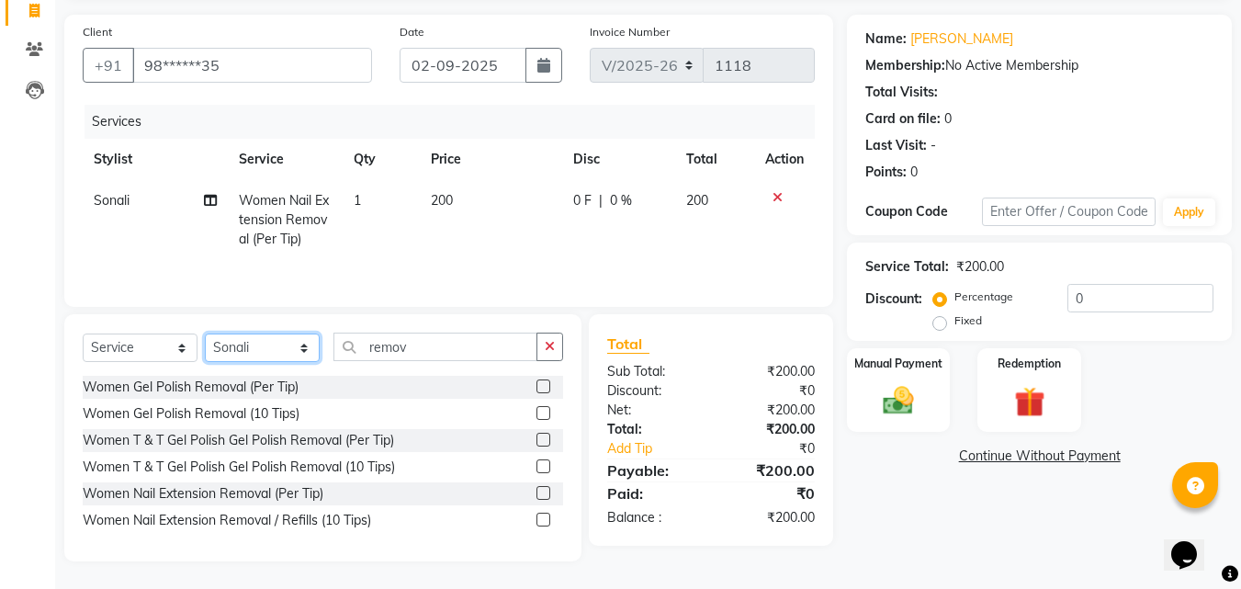
click at [304, 347] on select "Select Stylist [PERSON_NAME] [PERSON_NAME] [PERSON_NAME] [PERSON_NAME]" at bounding box center [262, 347] width 115 height 28
select select "89857"
click at [205, 333] on select "Select Stylist [PERSON_NAME] [PERSON_NAME] [PERSON_NAME] [PERSON_NAME]" at bounding box center [262, 347] width 115 height 28
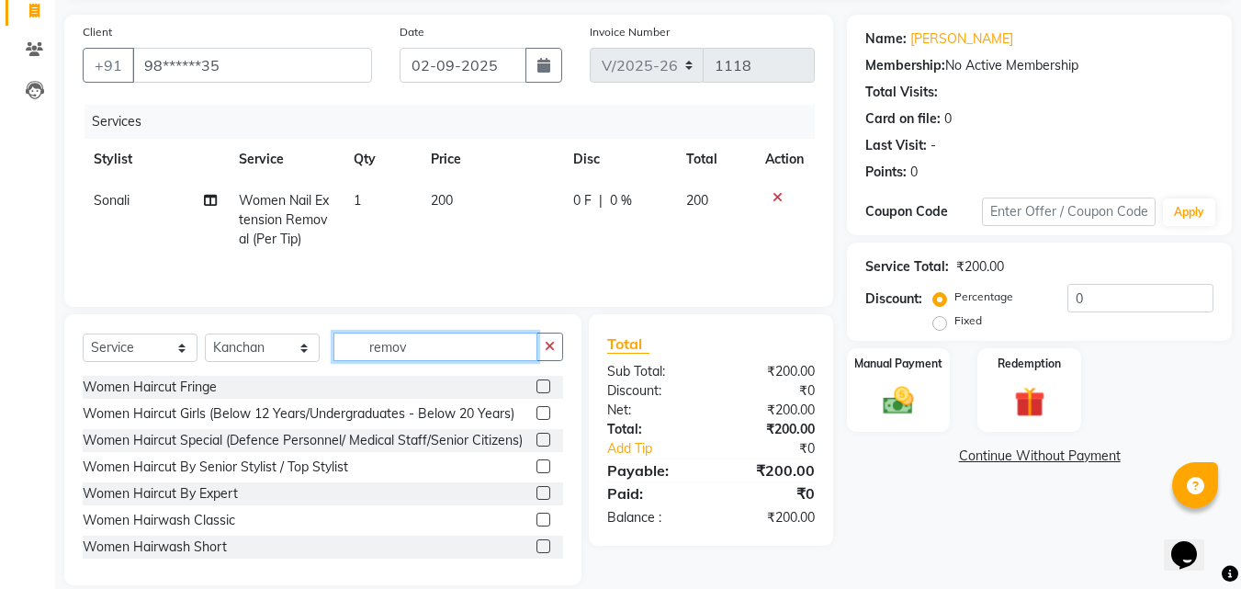
click at [418, 346] on input "remov" at bounding box center [435, 347] width 204 height 28
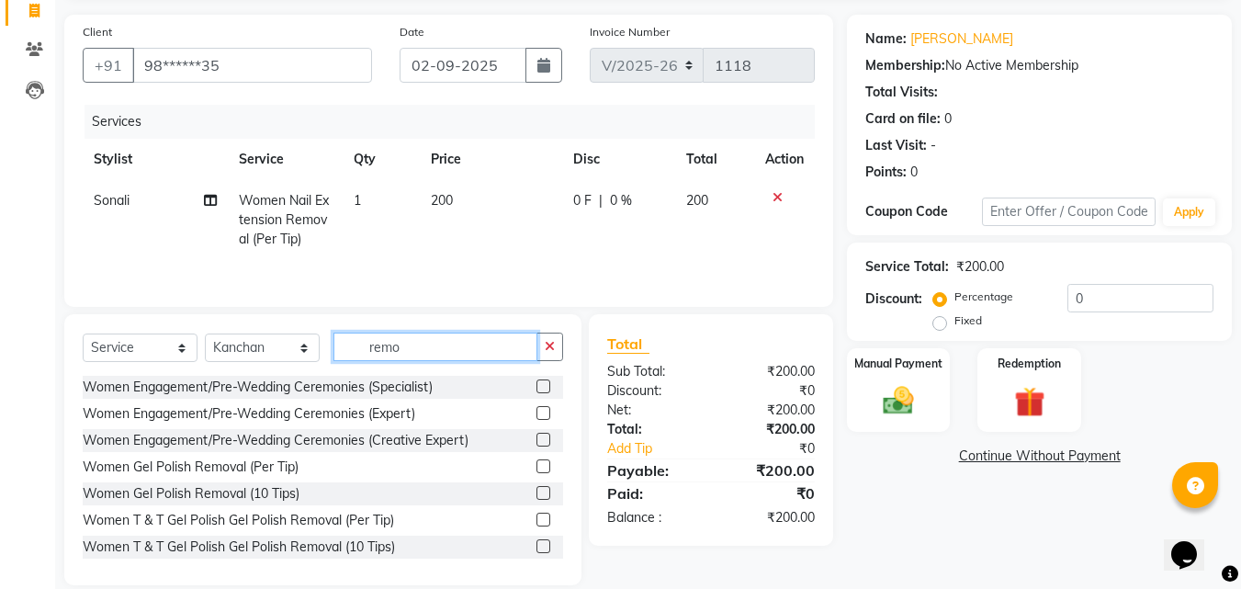
type input "remov"
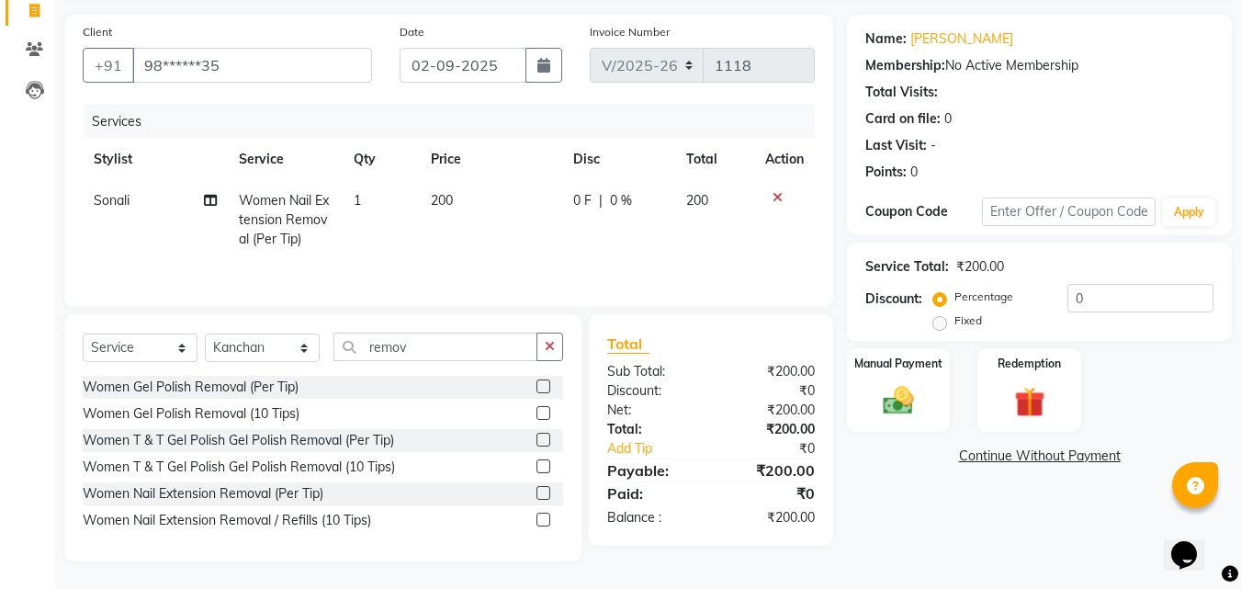
click at [543, 492] on label at bounding box center [544, 493] width 14 height 14
click at [543, 492] on input "checkbox" at bounding box center [543, 494] width 12 height 12
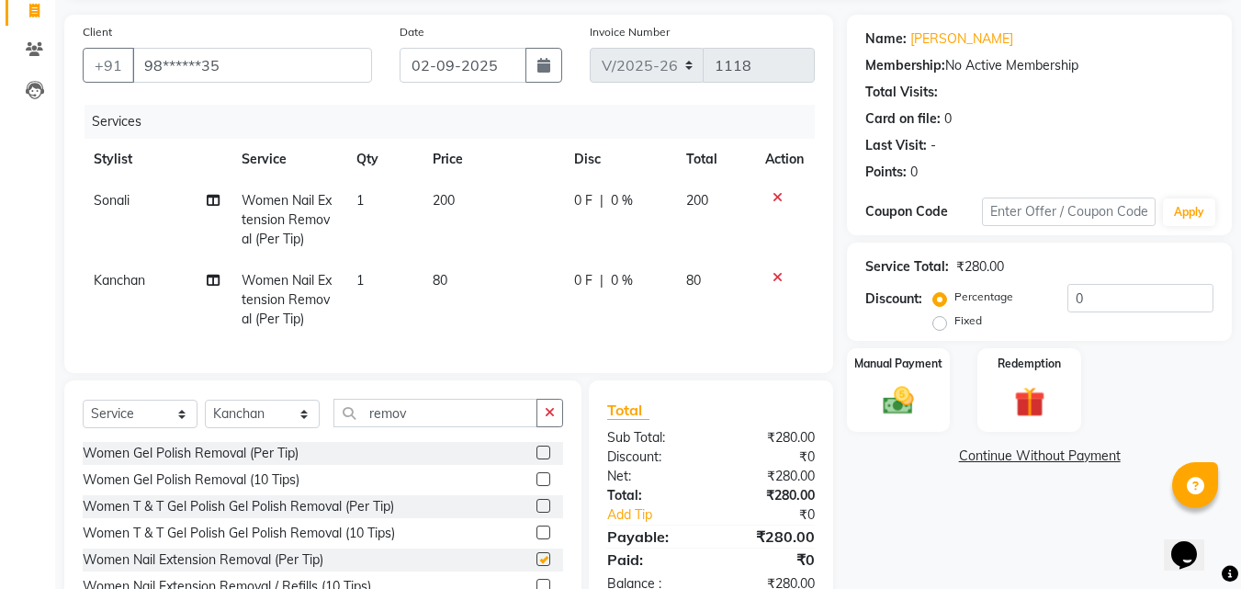
checkbox input "false"
click at [469, 277] on td "80" at bounding box center [492, 300] width 141 height 80
select select "89857"
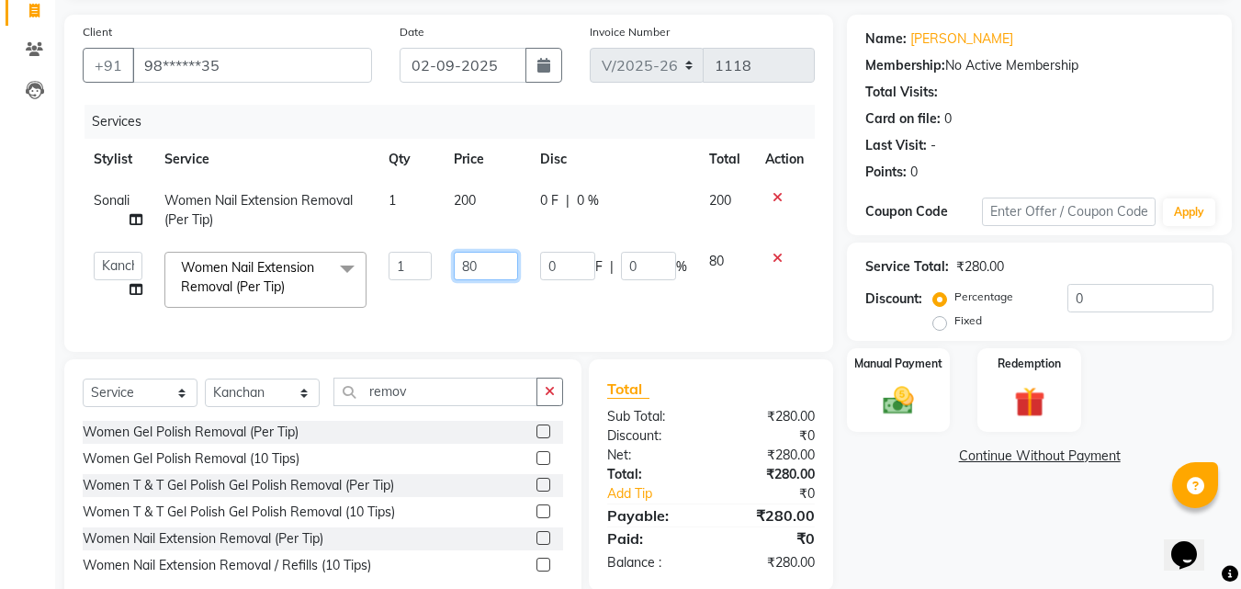
click at [481, 263] on input "80" at bounding box center [485, 266] width 63 height 28
type input "8"
type input "200"
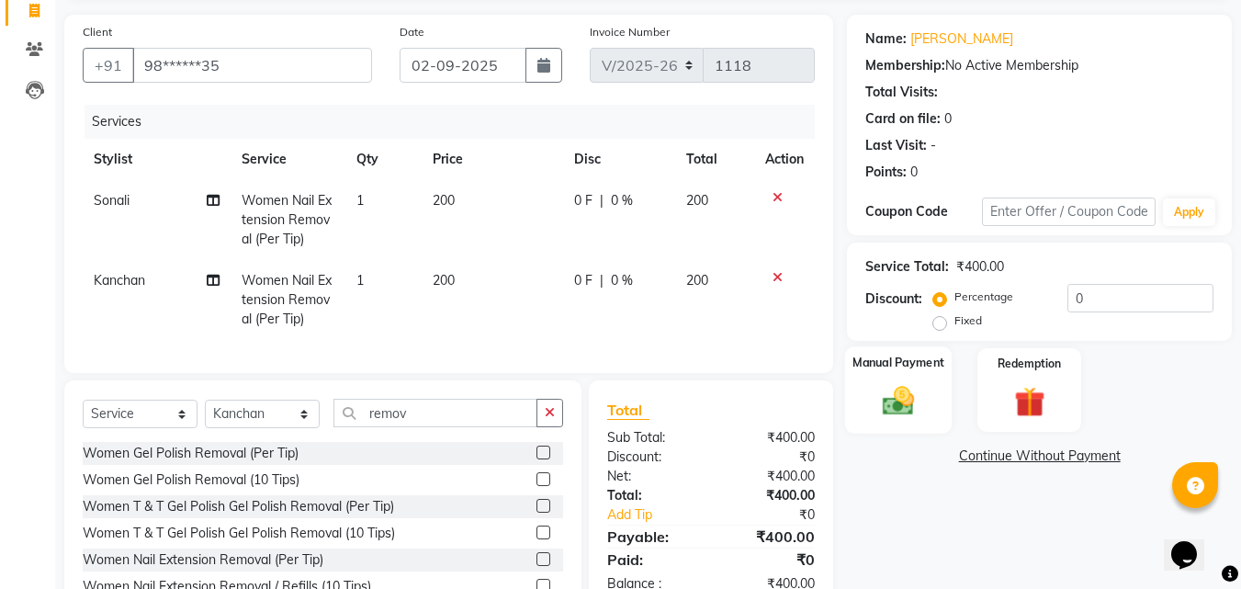
click at [885, 392] on img at bounding box center [898, 400] width 51 height 37
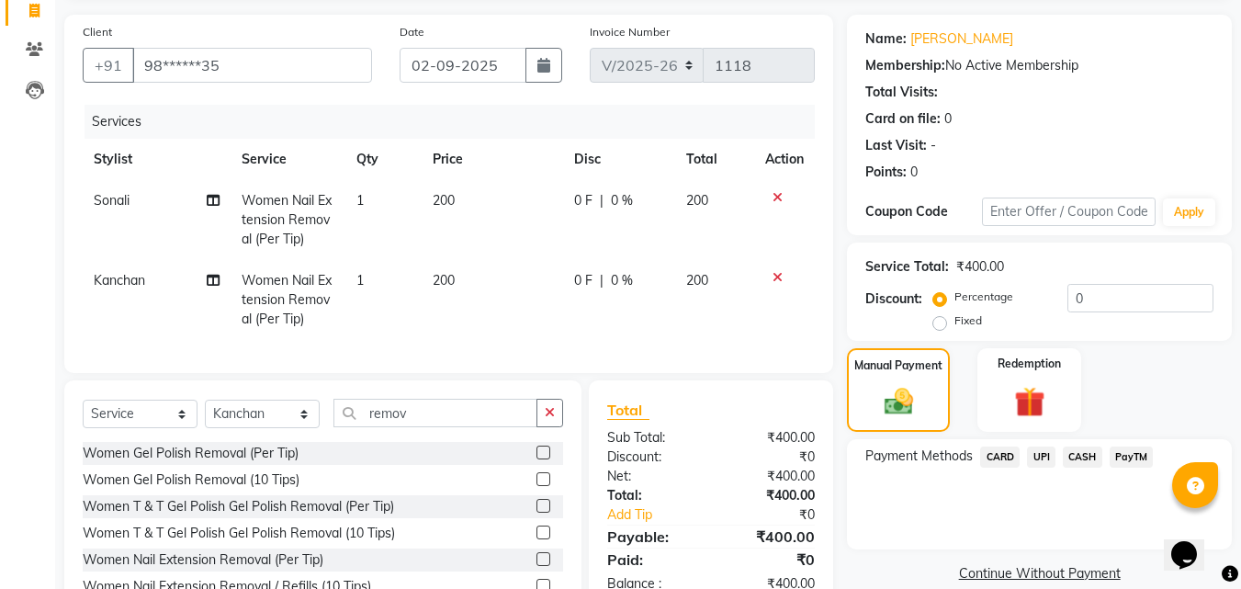
click at [1137, 457] on span "PayTM" at bounding box center [1132, 456] width 44 height 21
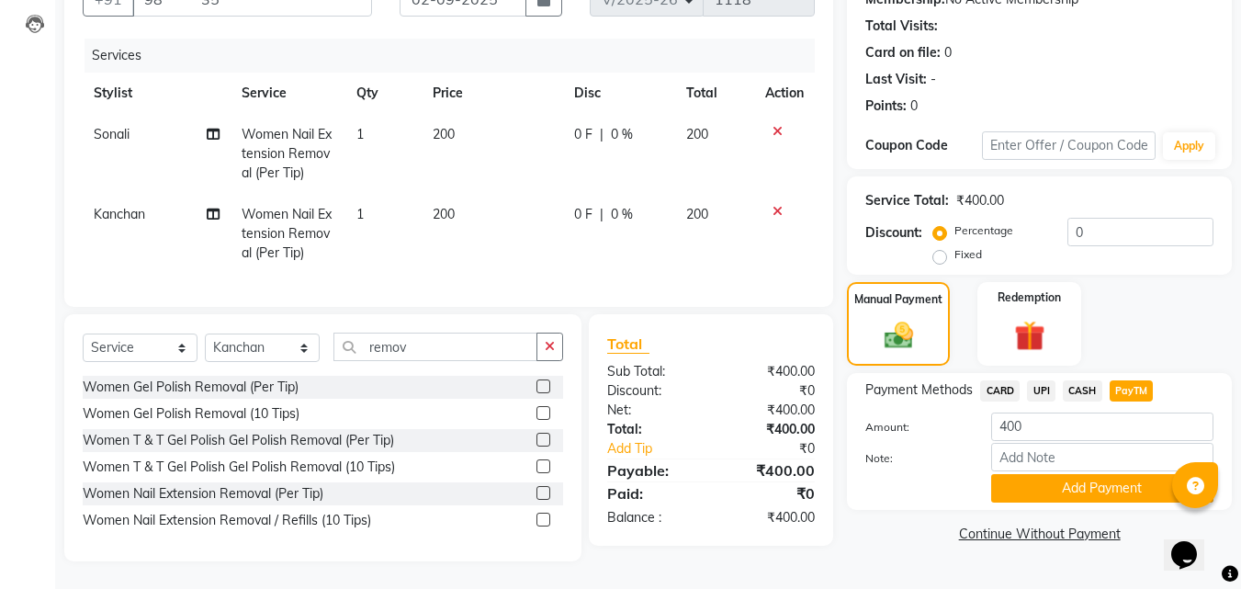
scroll to position [203, 0]
click at [1066, 474] on button "Add Payment" at bounding box center [1102, 488] width 222 height 28
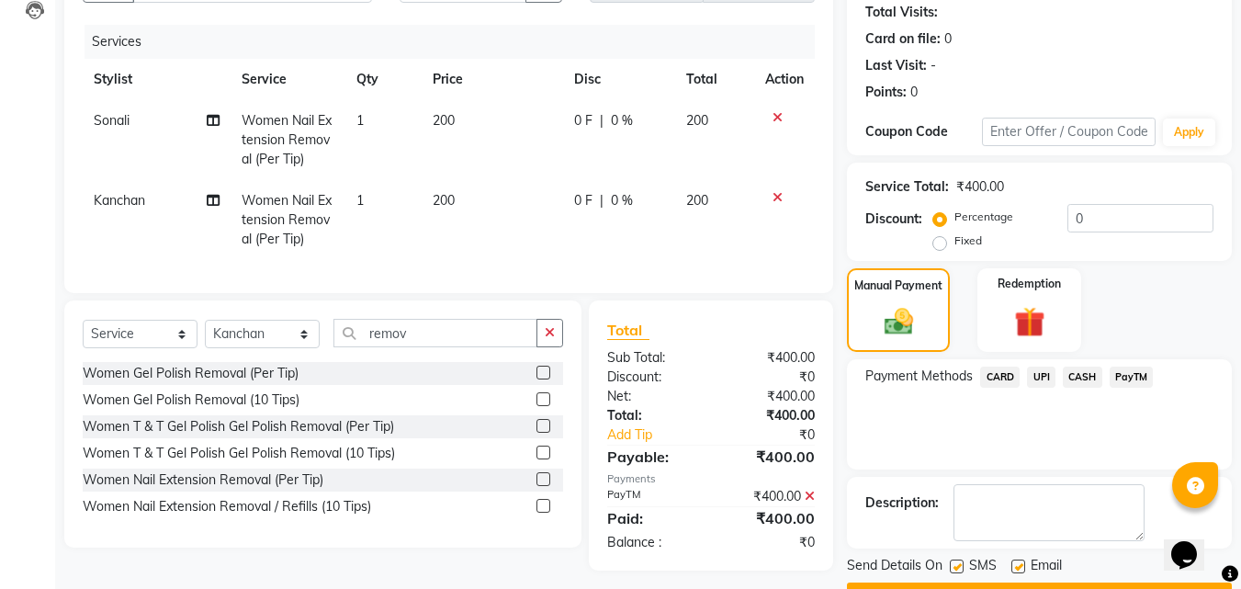
click at [959, 566] on label at bounding box center [957, 567] width 14 height 14
click at [959, 566] on input "checkbox" at bounding box center [956, 567] width 12 height 12
checkbox input "false"
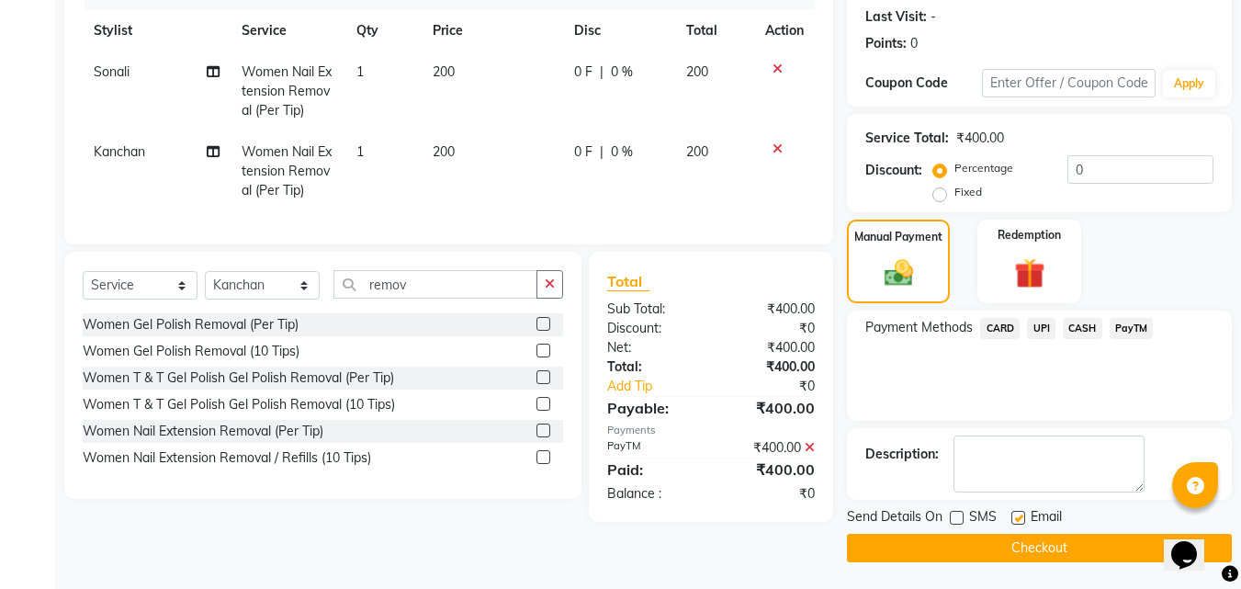
scroll to position [252, 0]
click at [1107, 548] on button "Checkout" at bounding box center [1039, 548] width 385 height 28
